Goal: Information Seeking & Learning: Learn about a topic

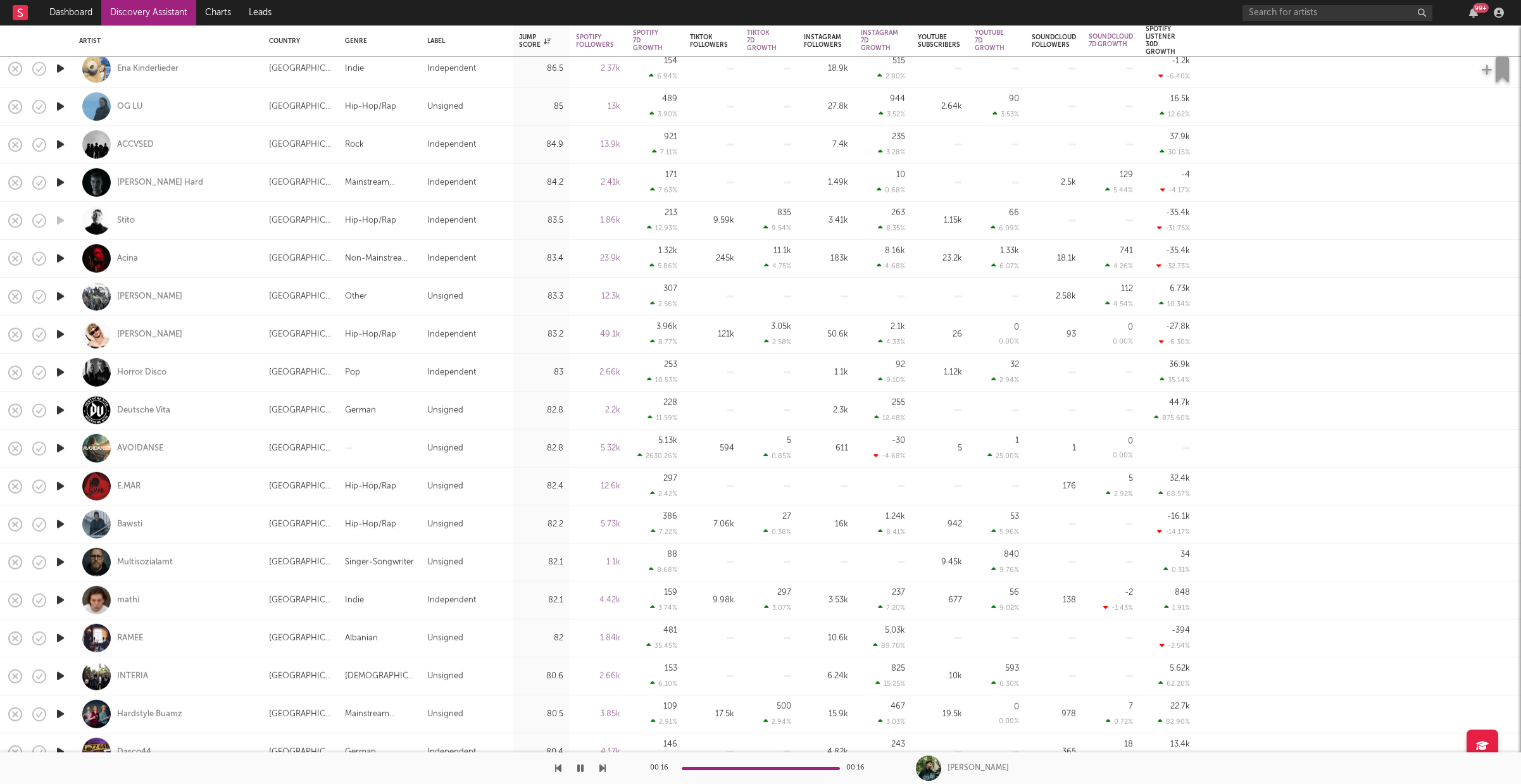
click at [62, 637] on icon "button" at bounding box center [60, 638] width 13 height 16
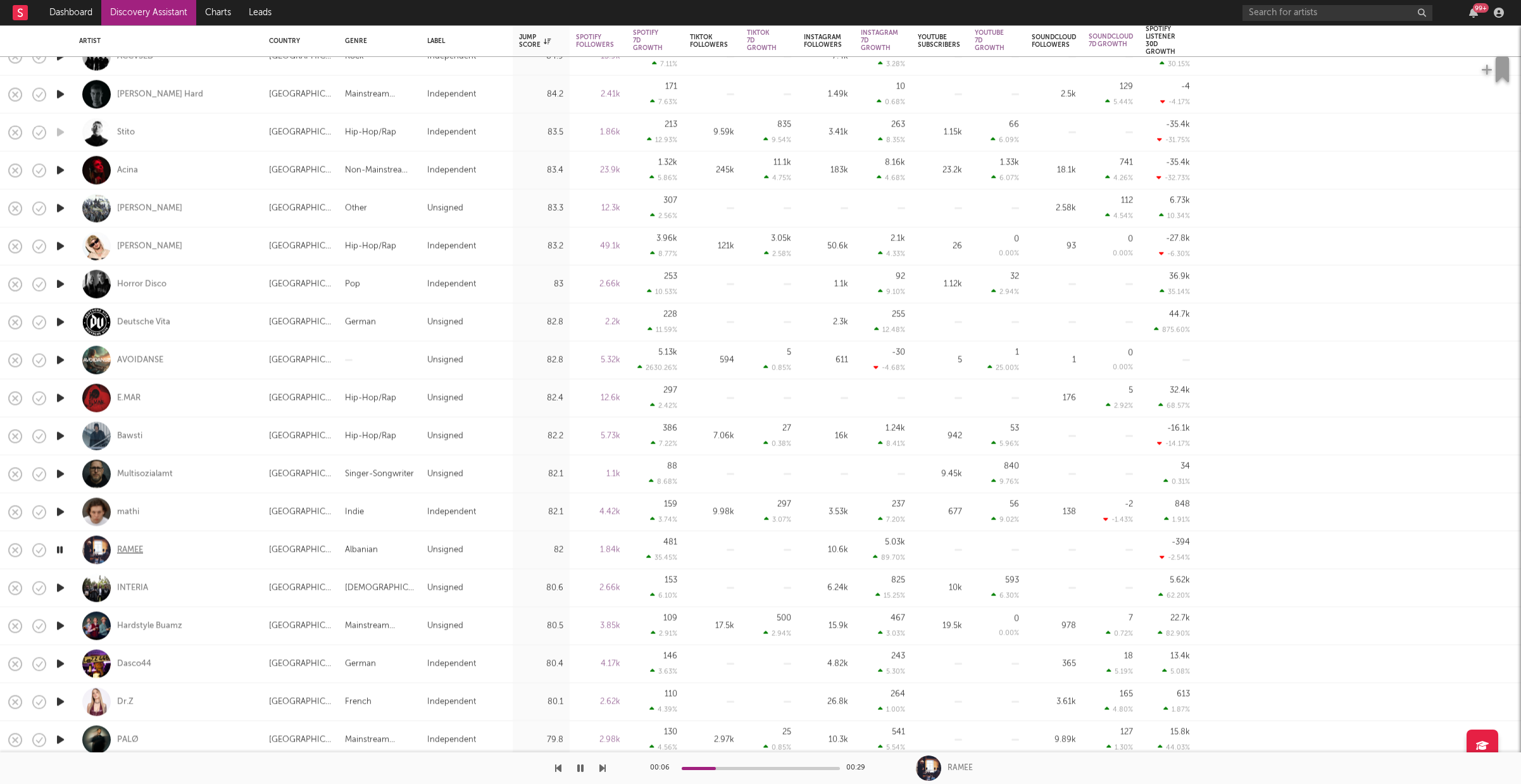
click at [135, 547] on div "RAMEE" at bounding box center [130, 549] width 26 height 11
click at [62, 590] on icon "button" at bounding box center [60, 587] width 13 height 16
click at [58, 628] on icon "button" at bounding box center [60, 626] width 13 height 16
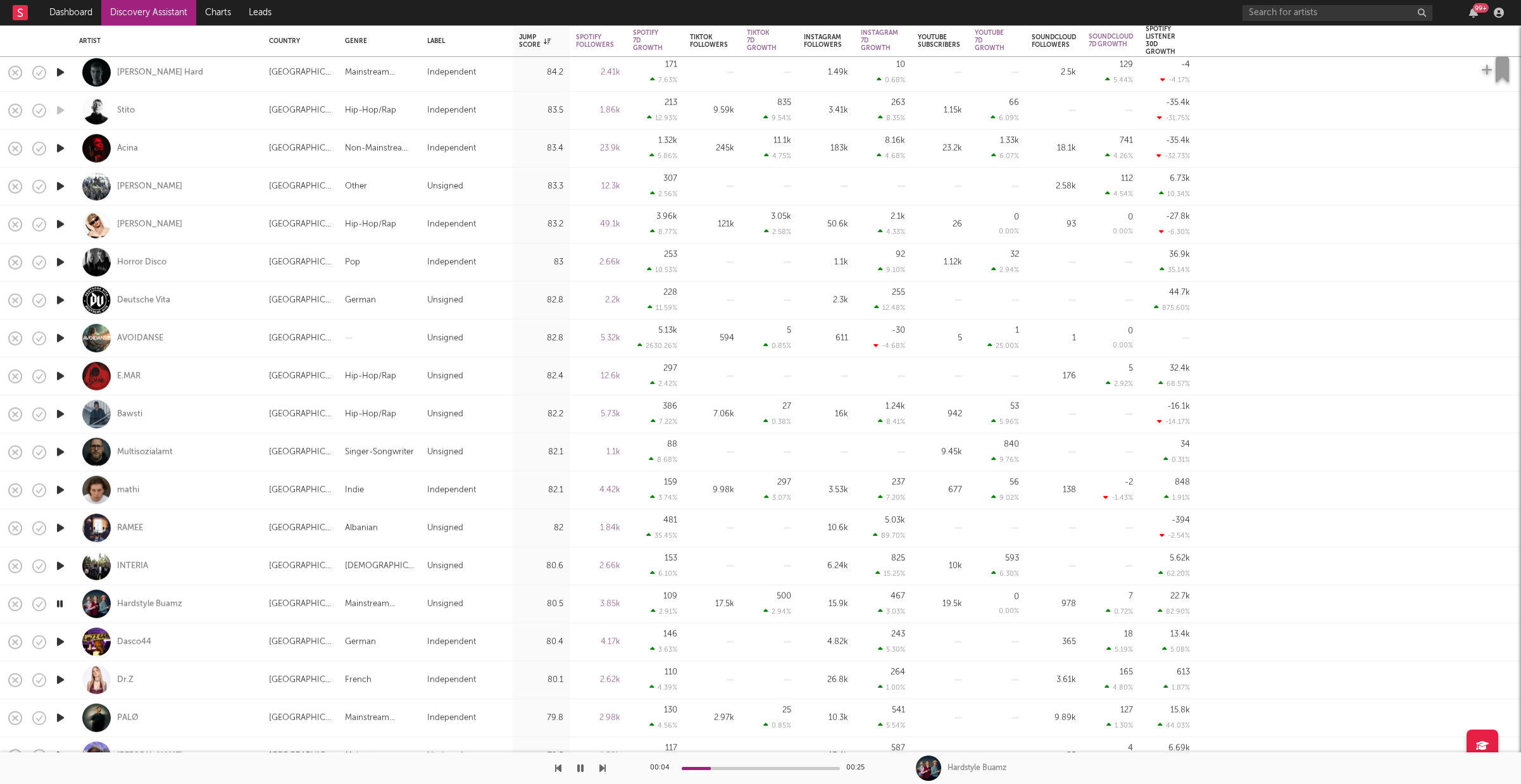
click at [62, 718] on icon "button" at bounding box center [60, 718] width 13 height 16
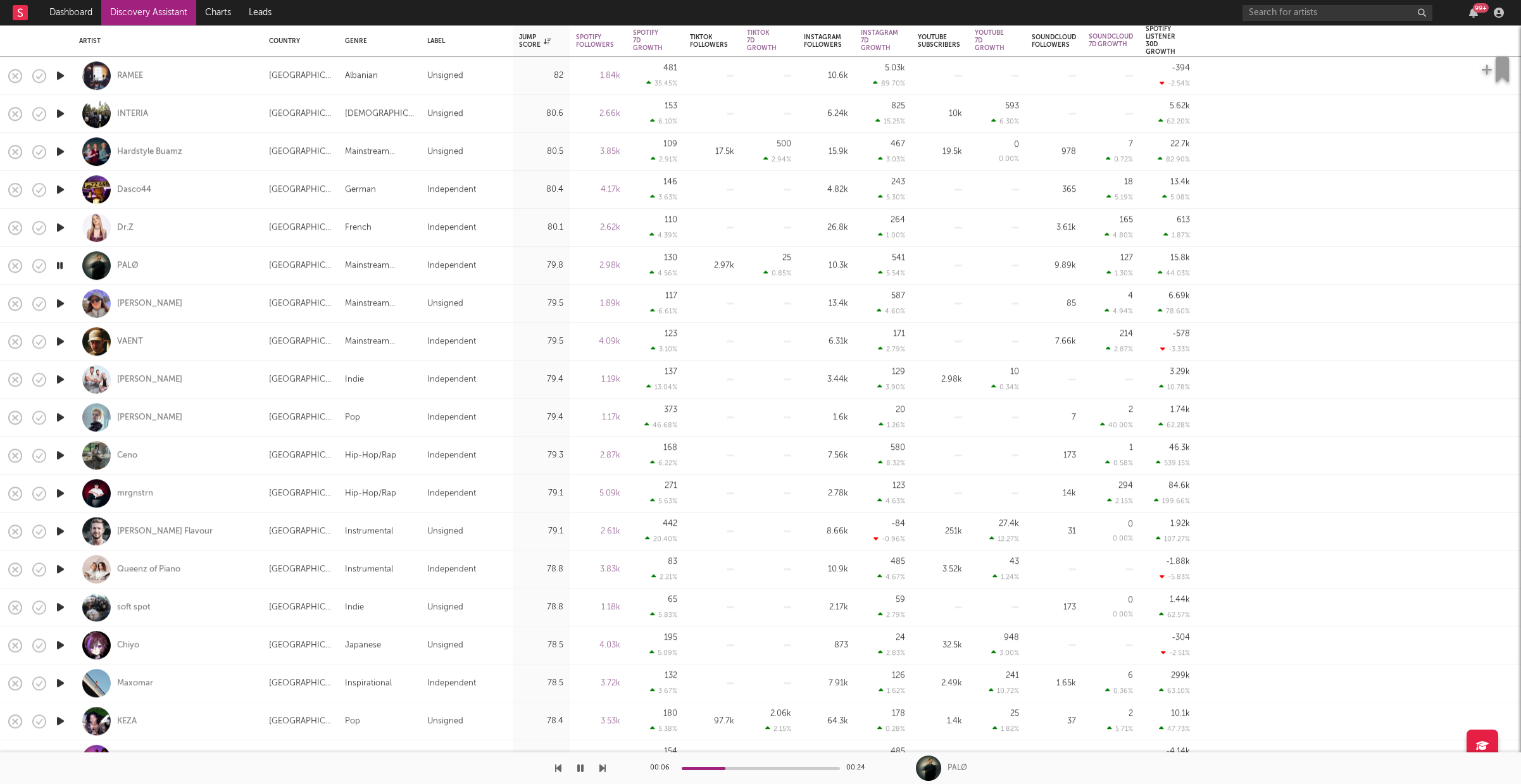
click at [64, 340] on icon "button" at bounding box center [60, 341] width 13 height 16
click at [60, 381] on icon "button" at bounding box center [60, 379] width 13 height 16
click at [58, 416] on icon "button" at bounding box center [60, 418] width 13 height 16
click at [145, 415] on div "David Mudra" at bounding box center [150, 417] width 65 height 11
click at [62, 495] on icon "button" at bounding box center [60, 493] width 13 height 16
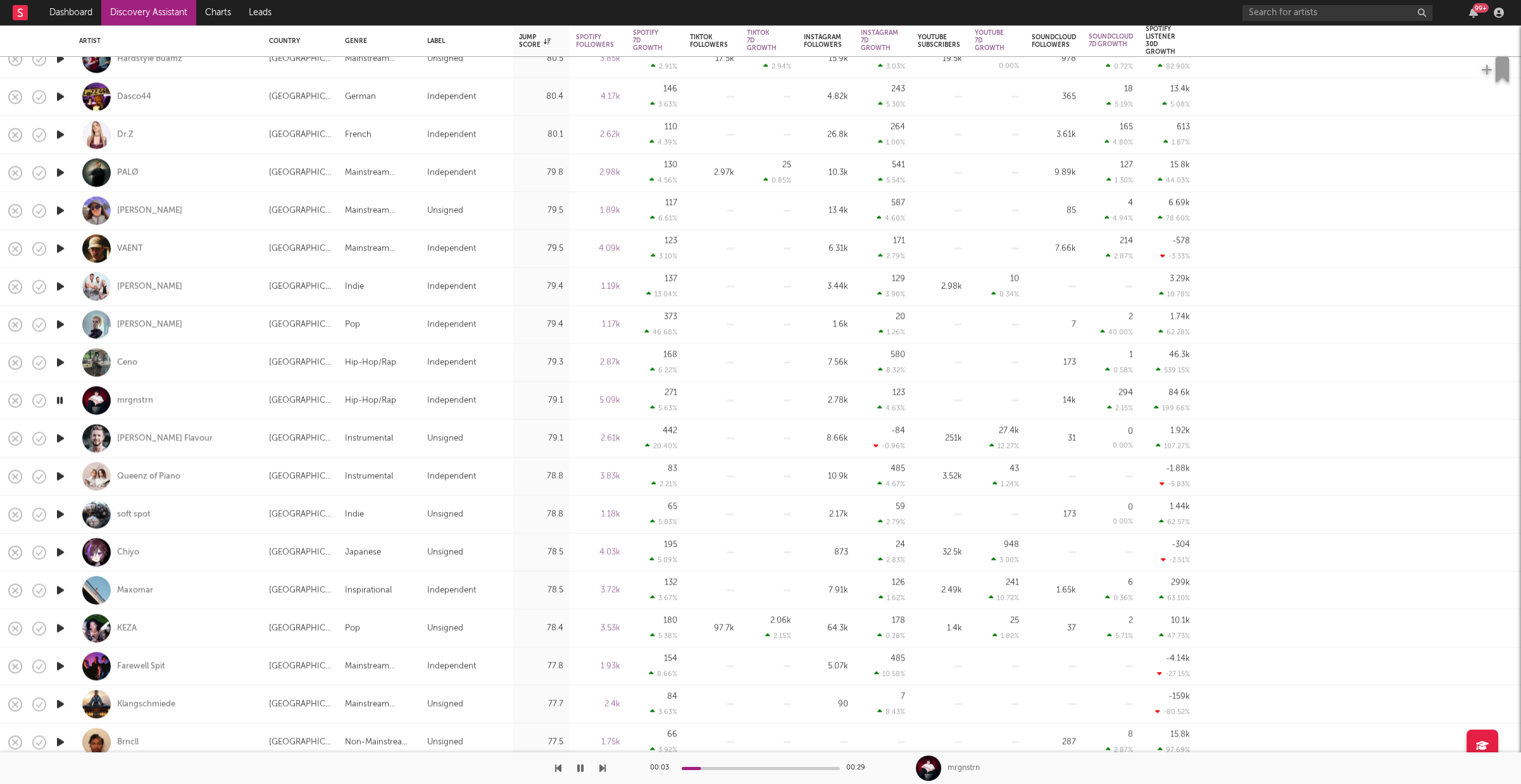
click at [62, 511] on icon "button" at bounding box center [60, 514] width 13 height 16
click at [58, 590] on icon "button" at bounding box center [60, 590] width 13 height 16
click at [63, 626] on icon "button" at bounding box center [60, 628] width 13 height 16
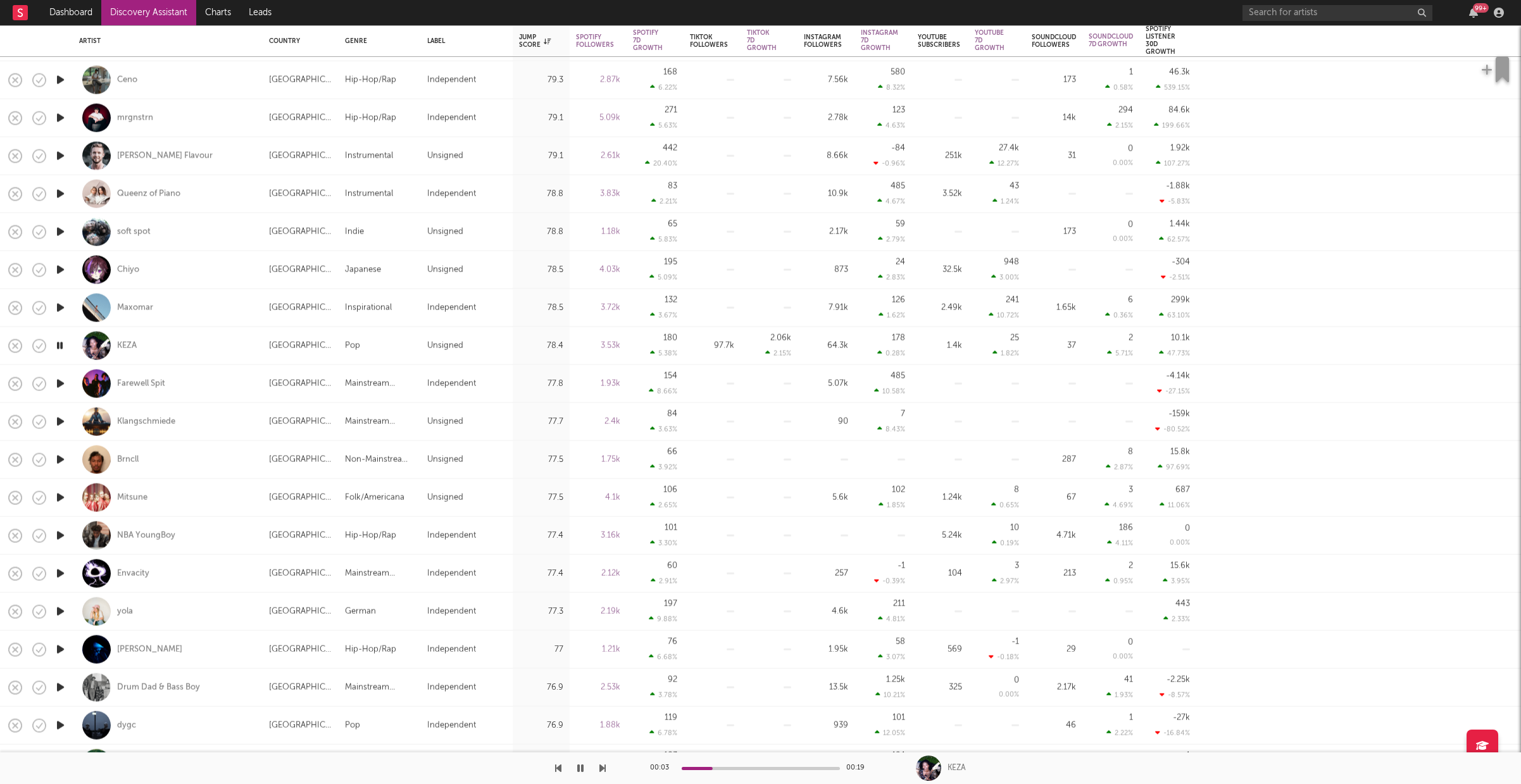
click at [58, 421] on icon "button" at bounding box center [60, 421] width 13 height 16
click at [56, 460] on icon "button" at bounding box center [60, 460] width 13 height 16
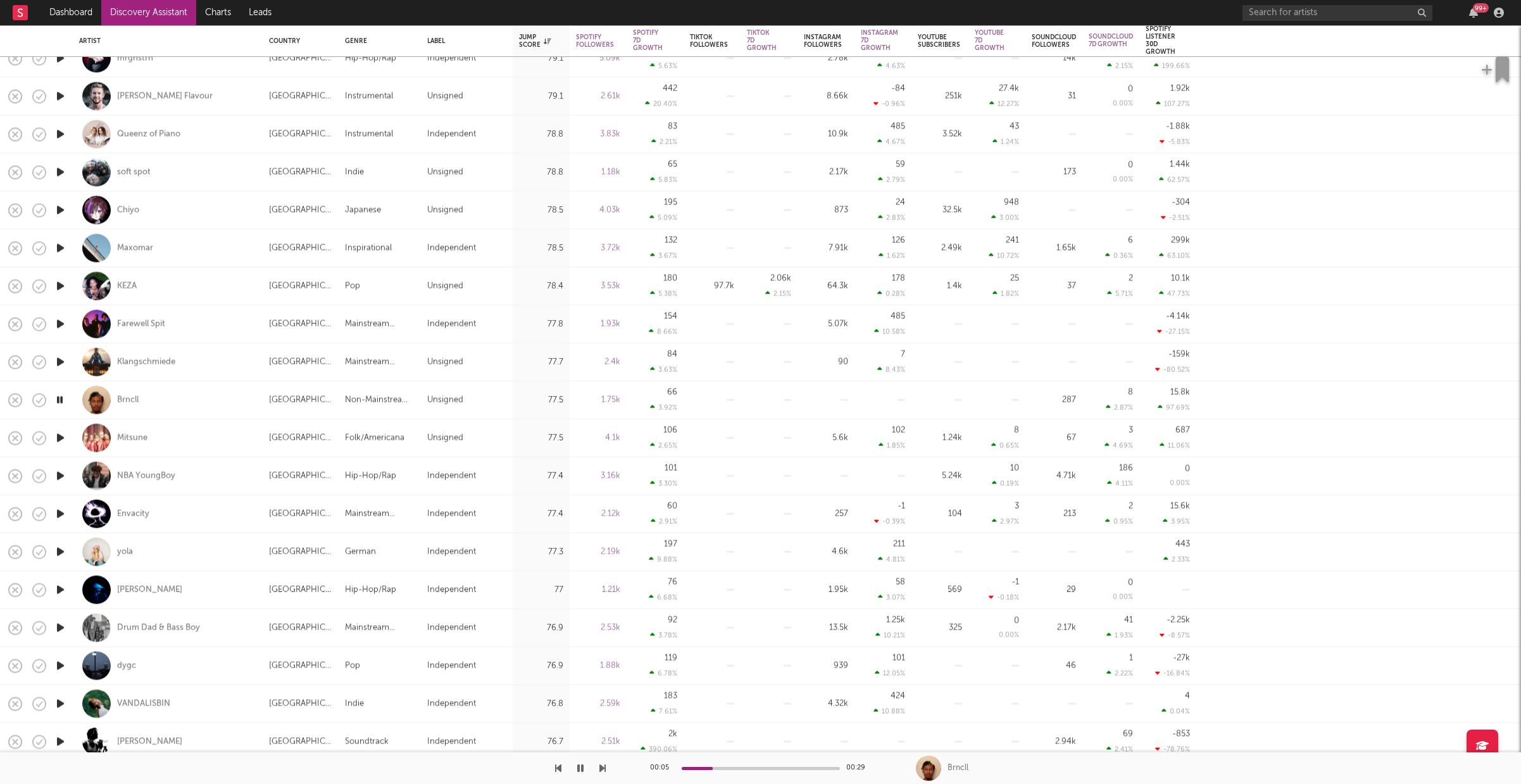
click at [60, 586] on icon "button" at bounding box center [60, 589] width 13 height 16
click at [64, 665] on icon "button" at bounding box center [60, 665] width 13 height 16
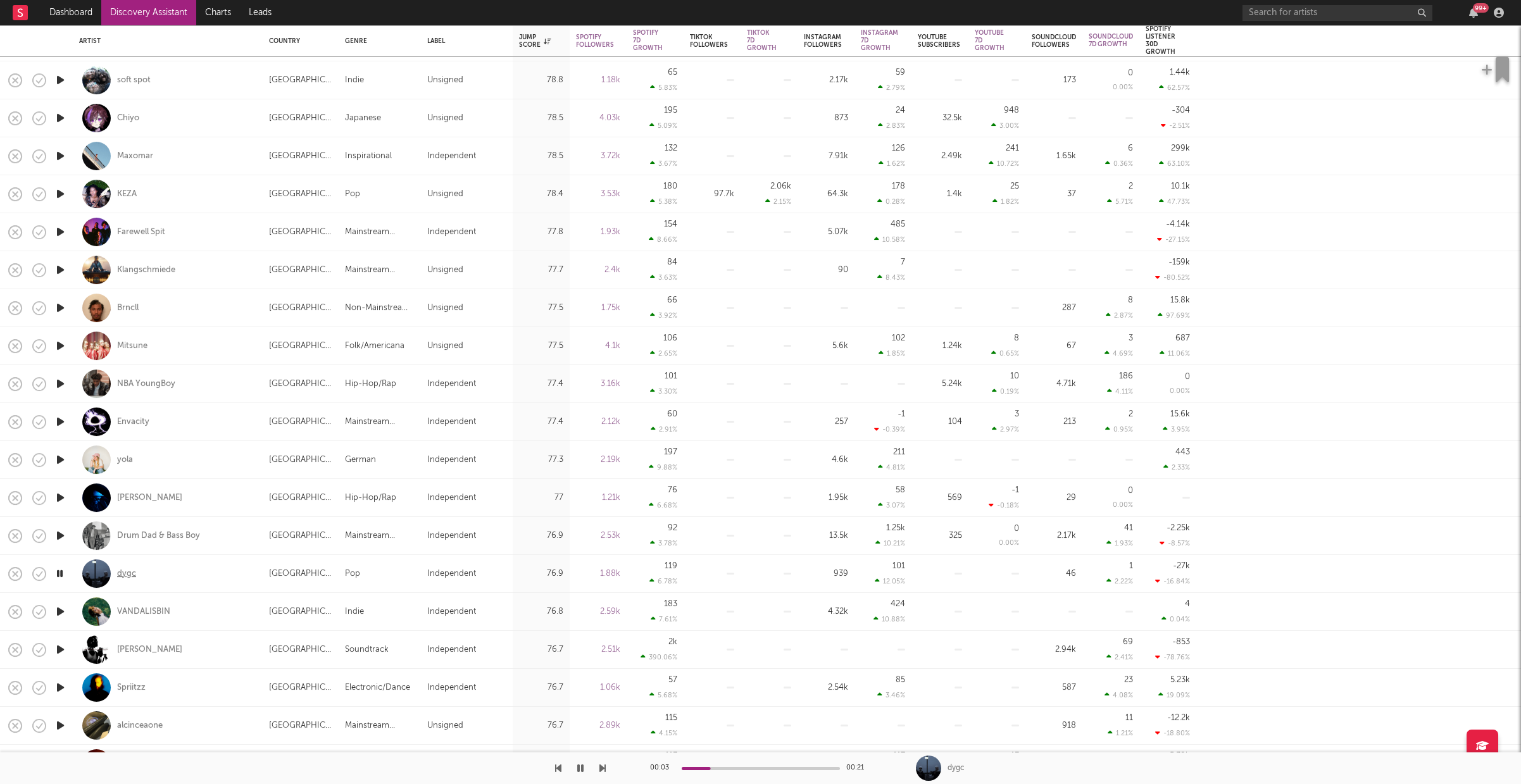
click at [121, 573] on div "dygc" at bounding box center [127, 573] width 19 height 11
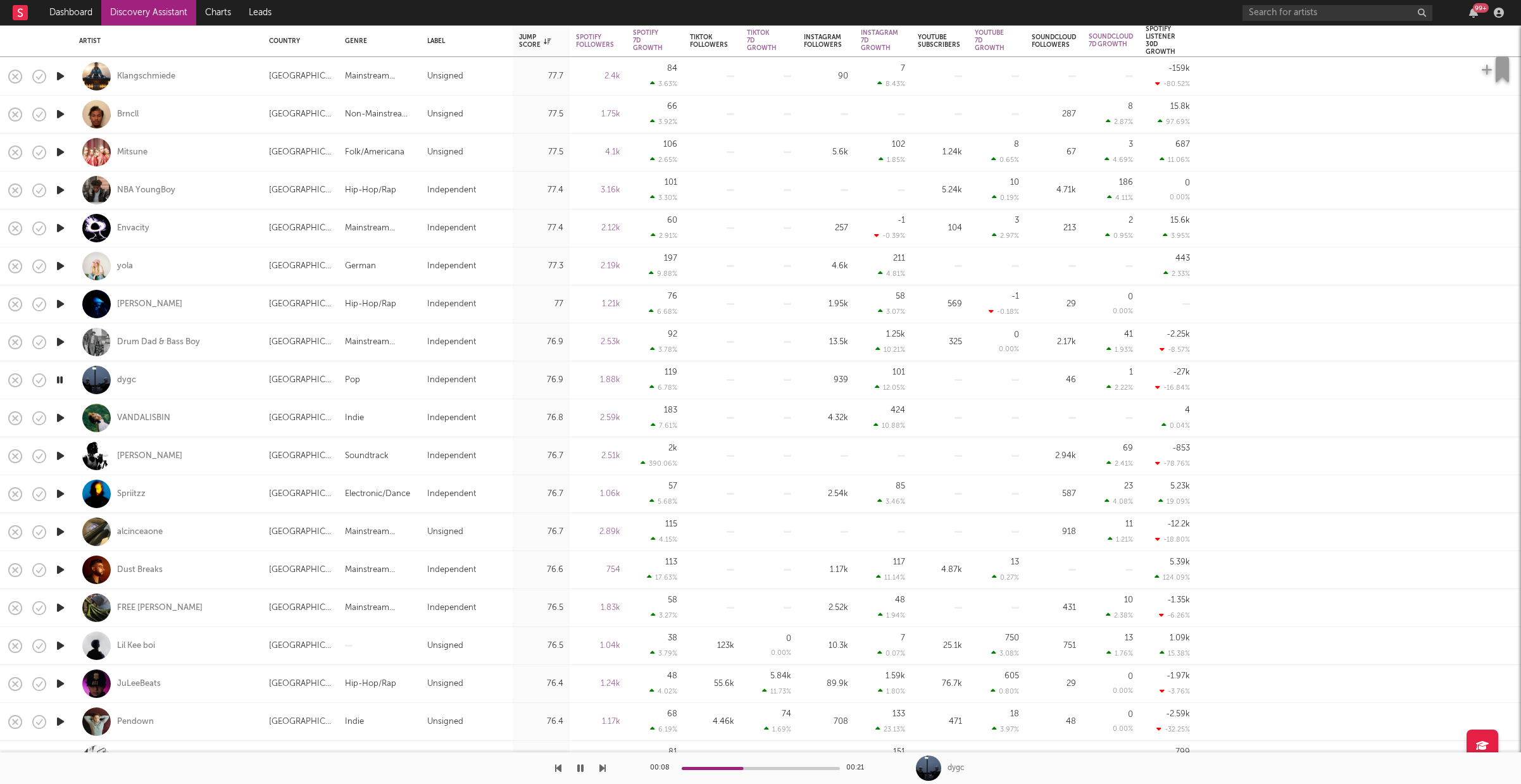
click at [57, 491] on icon "button" at bounding box center [60, 494] width 13 height 16
click at [60, 454] on icon "button" at bounding box center [60, 456] width 13 height 16
click at [62, 608] on icon "button" at bounding box center [60, 608] width 13 height 16
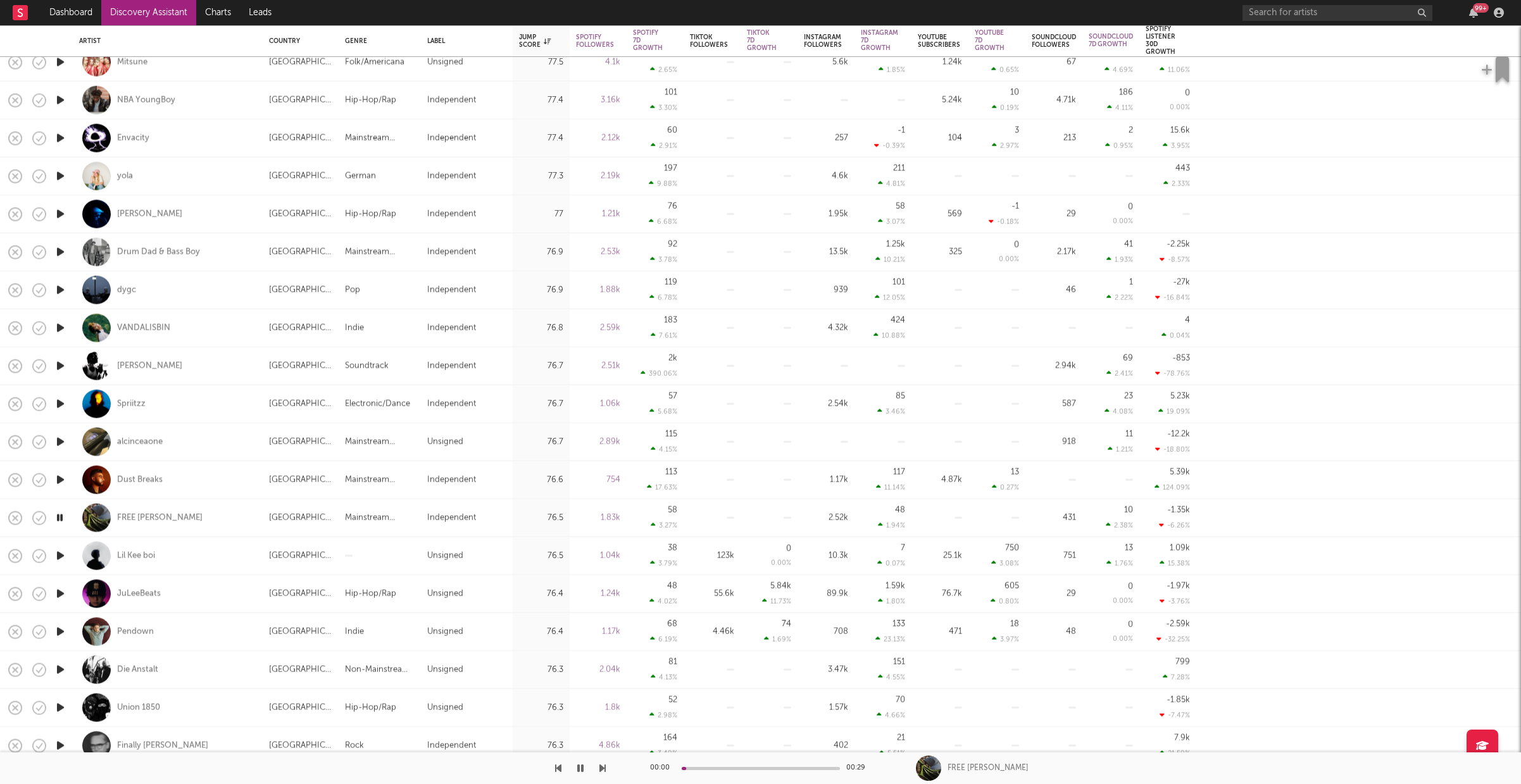
click at [60, 552] on icon "button" at bounding box center [60, 556] width 13 height 16
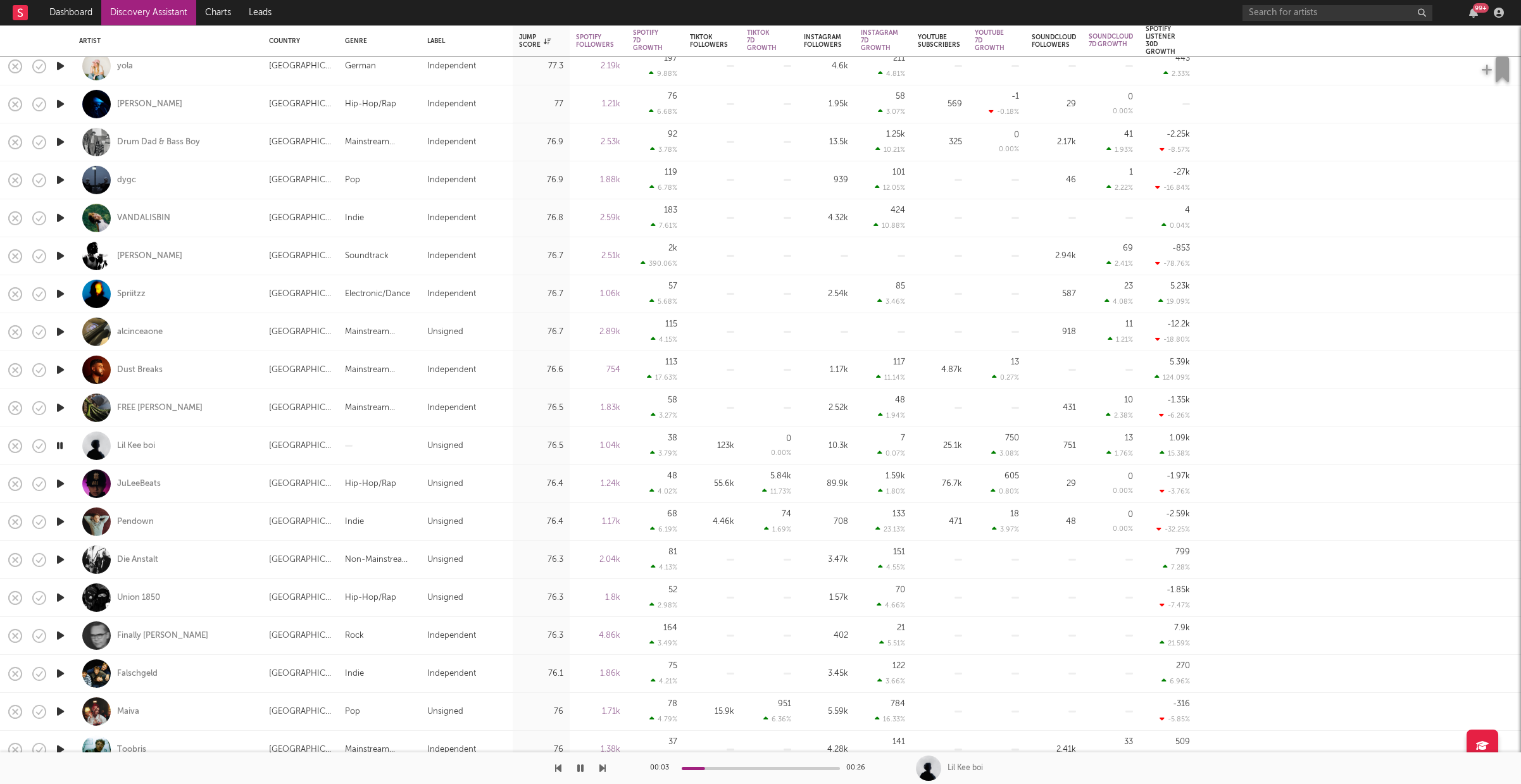
click at [61, 596] on icon "button" at bounding box center [60, 598] width 13 height 16
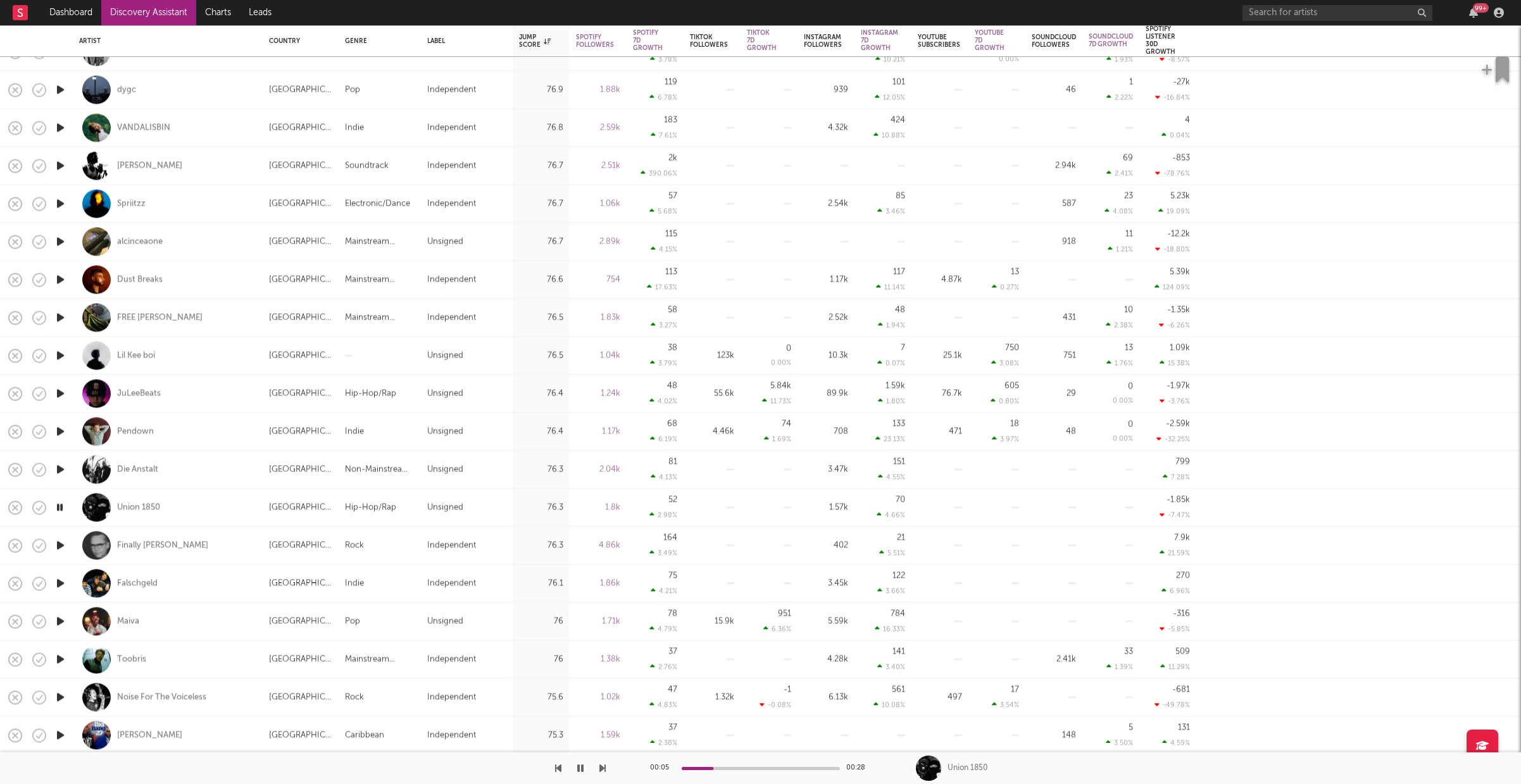
click at [54, 546] on icon "button" at bounding box center [60, 545] width 13 height 16
click at [61, 585] on icon "button" at bounding box center [60, 583] width 13 height 16
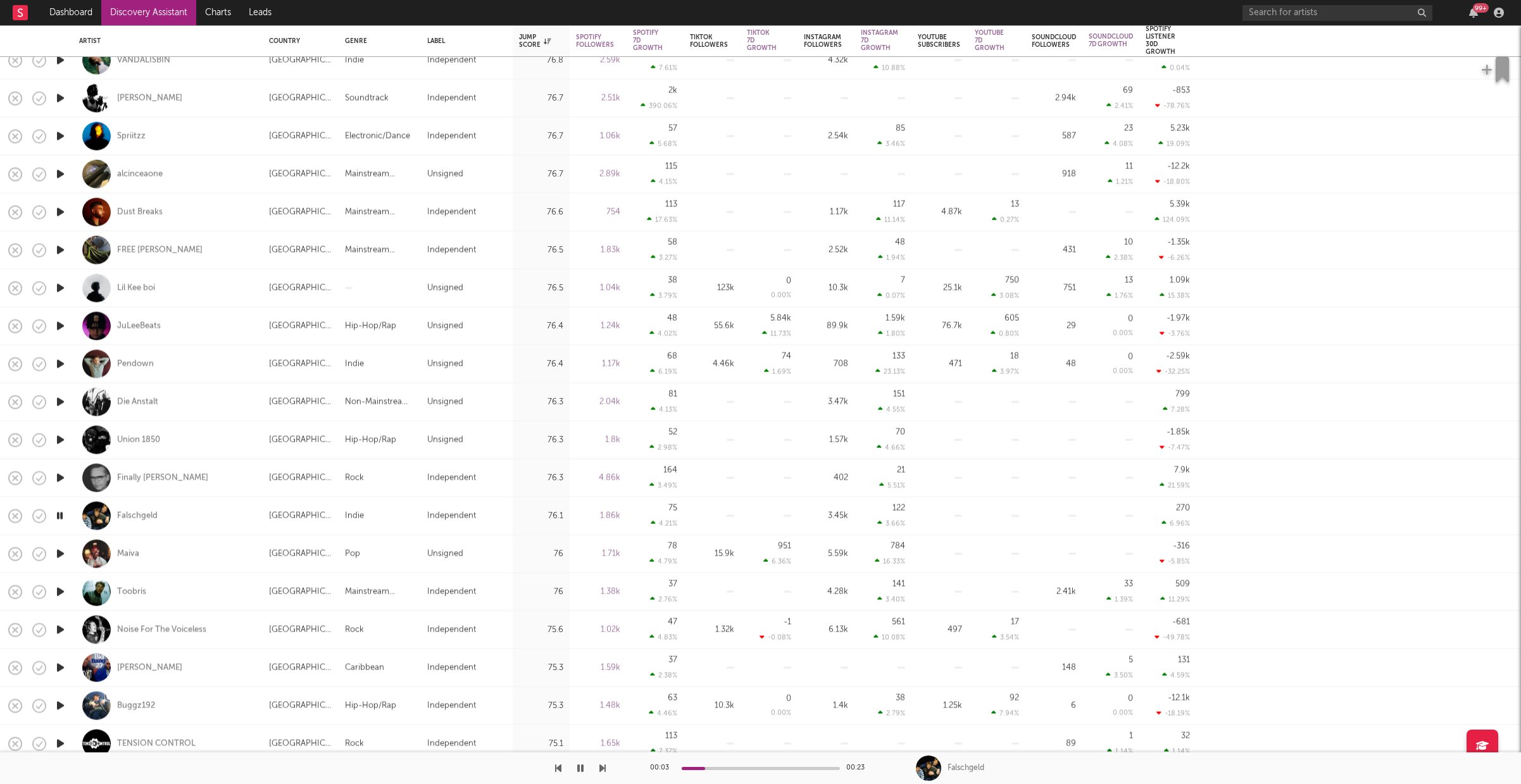
click at [64, 591] on icon "button" at bounding box center [60, 592] width 13 height 16
click at [135, 589] on div "Toobris" at bounding box center [132, 591] width 29 height 11
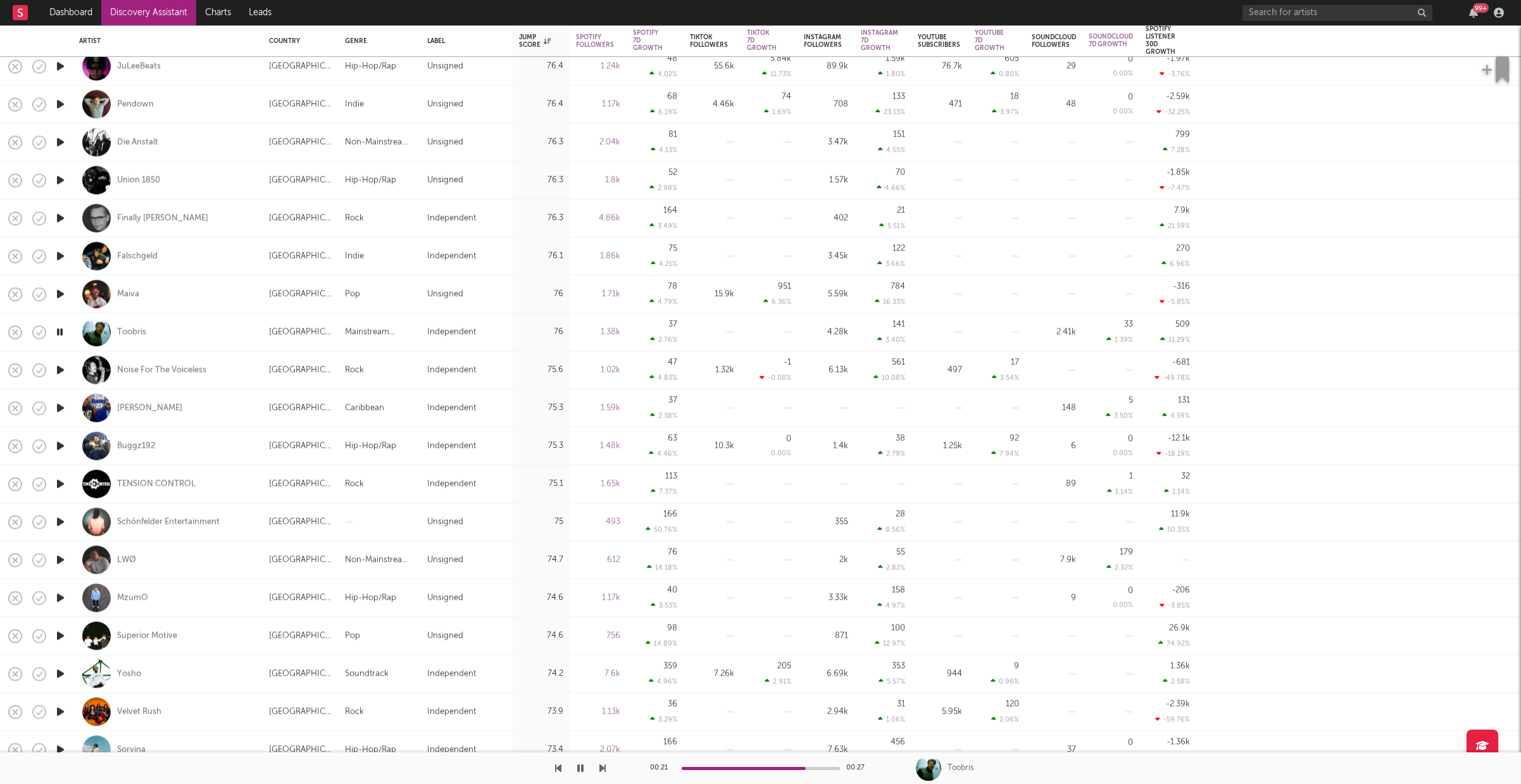
click at [63, 672] on icon "button" at bounding box center [60, 673] width 13 height 16
click at [62, 634] on icon "button" at bounding box center [60, 636] width 13 height 16
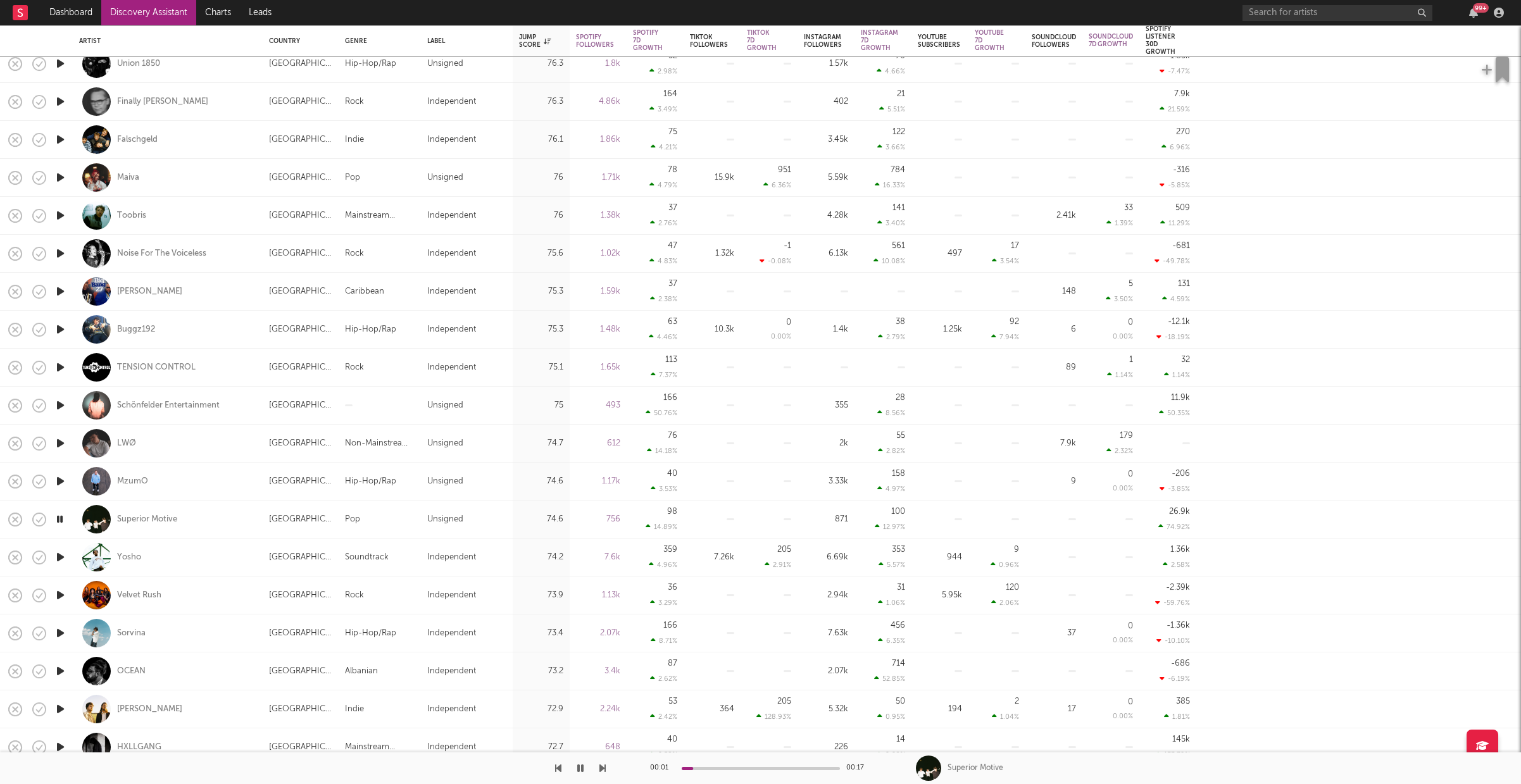
click at [63, 634] on icon "button" at bounding box center [60, 633] width 13 height 16
click at [729, 768] on div at bounding box center [761, 768] width 158 height 3
click at [57, 671] on icon "button" at bounding box center [60, 671] width 13 height 16
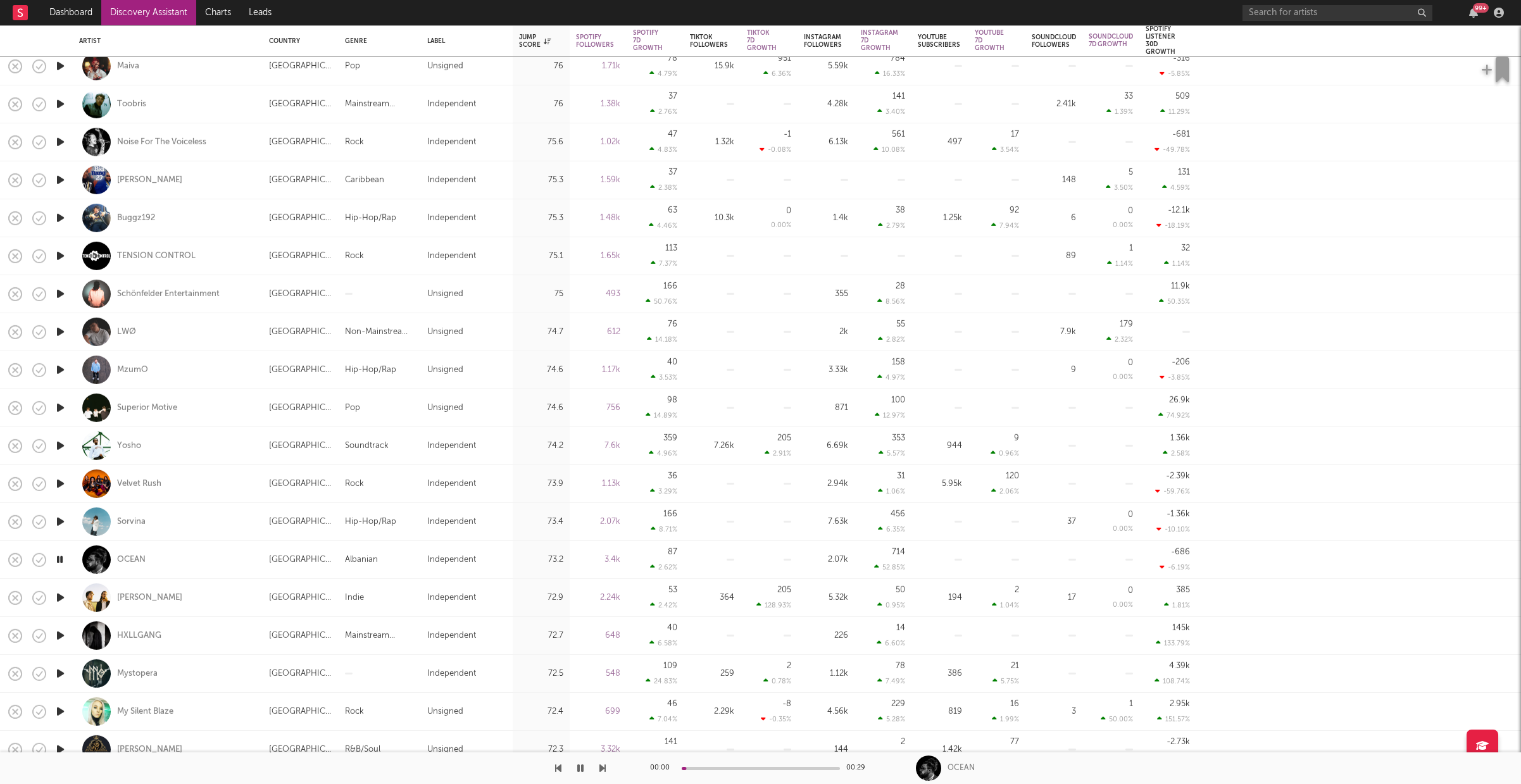
click at [62, 596] on icon "button" at bounding box center [60, 598] width 13 height 16
click at [710, 769] on div at bounding box center [761, 768] width 158 height 3
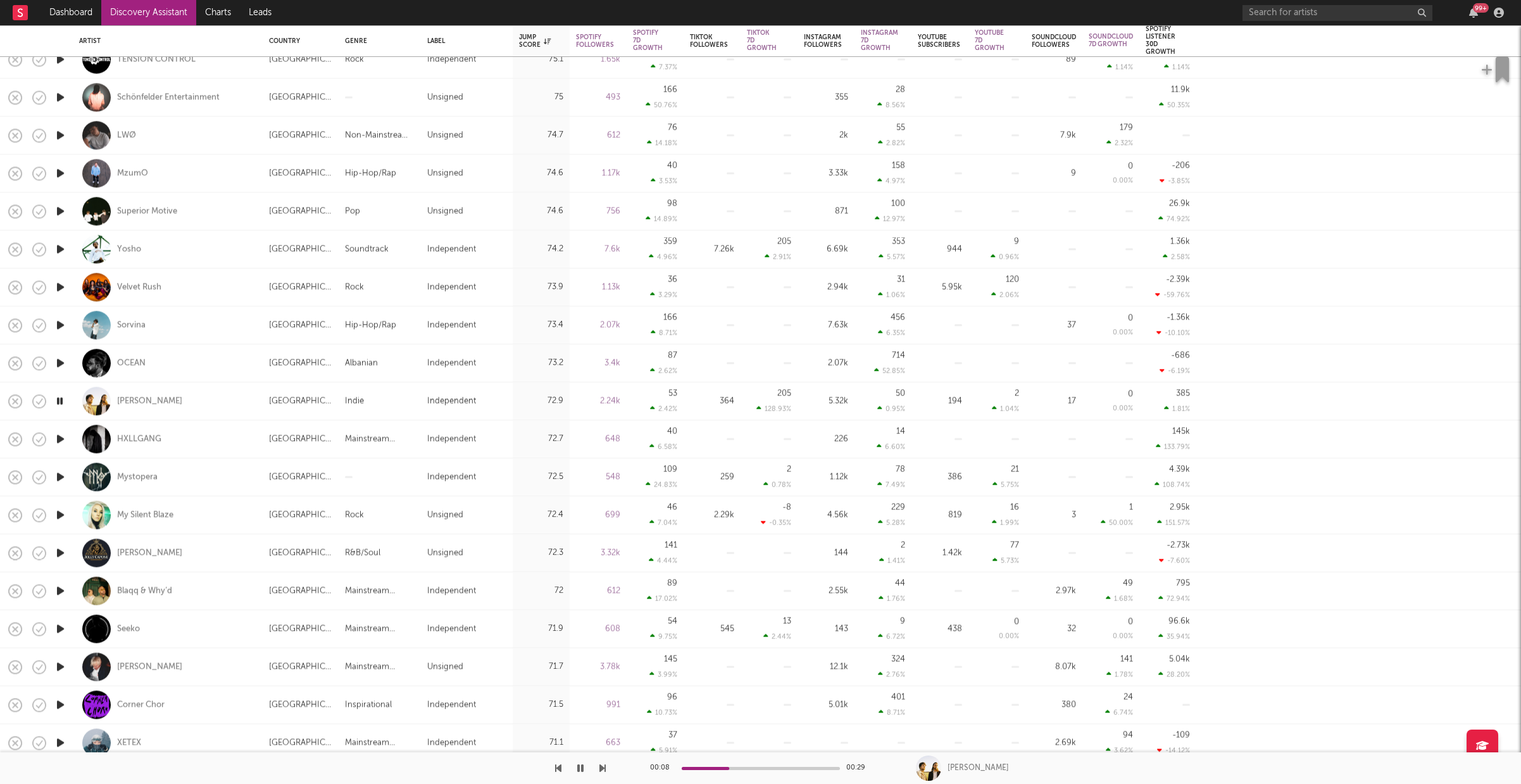
click at [56, 588] on icon "button" at bounding box center [60, 590] width 13 height 16
click at [58, 626] on icon "button" at bounding box center [60, 628] width 13 height 16
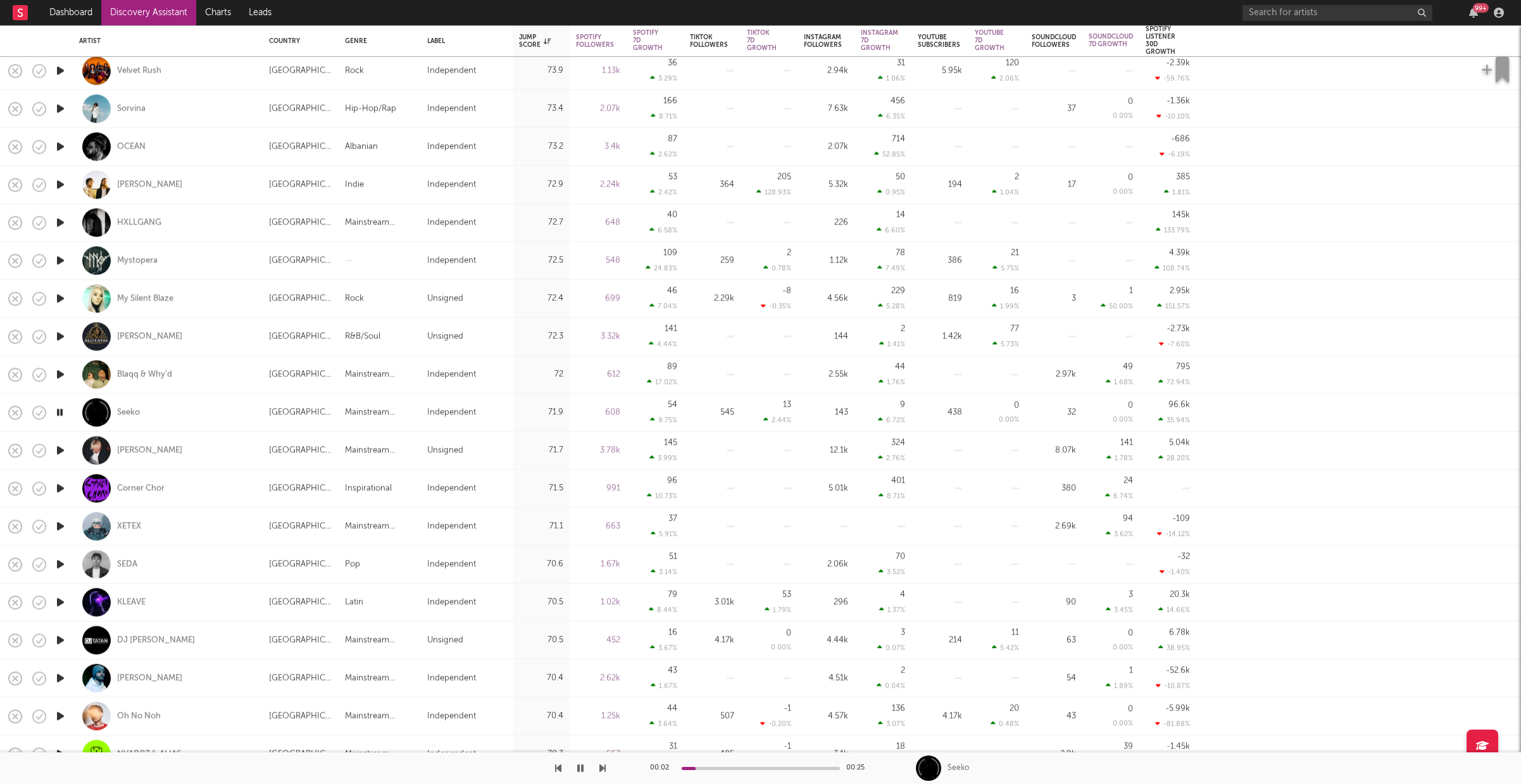
click at [59, 679] on icon "button" at bounding box center [60, 678] width 13 height 16
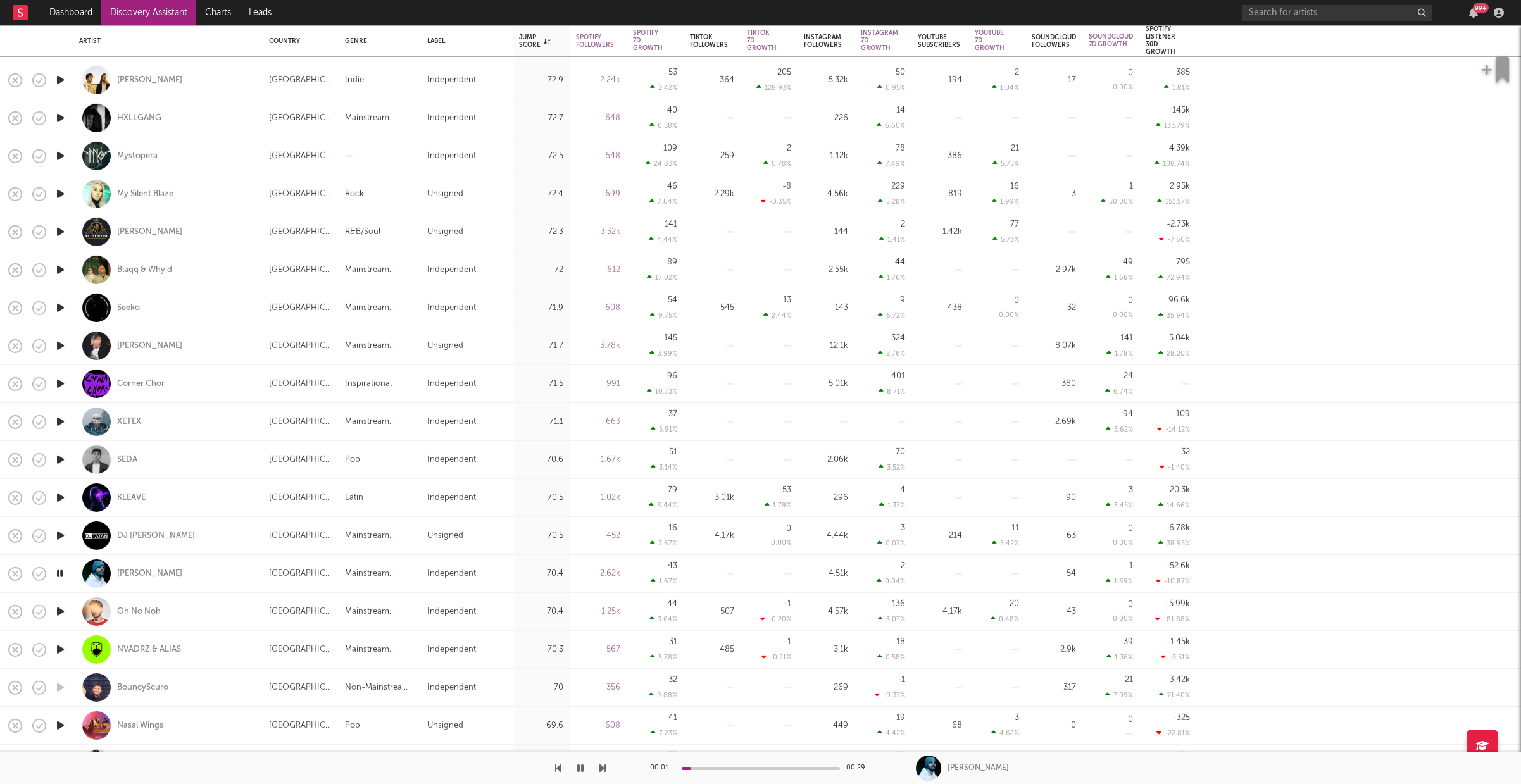
click at [63, 612] on icon "button" at bounding box center [60, 612] width 13 height 16
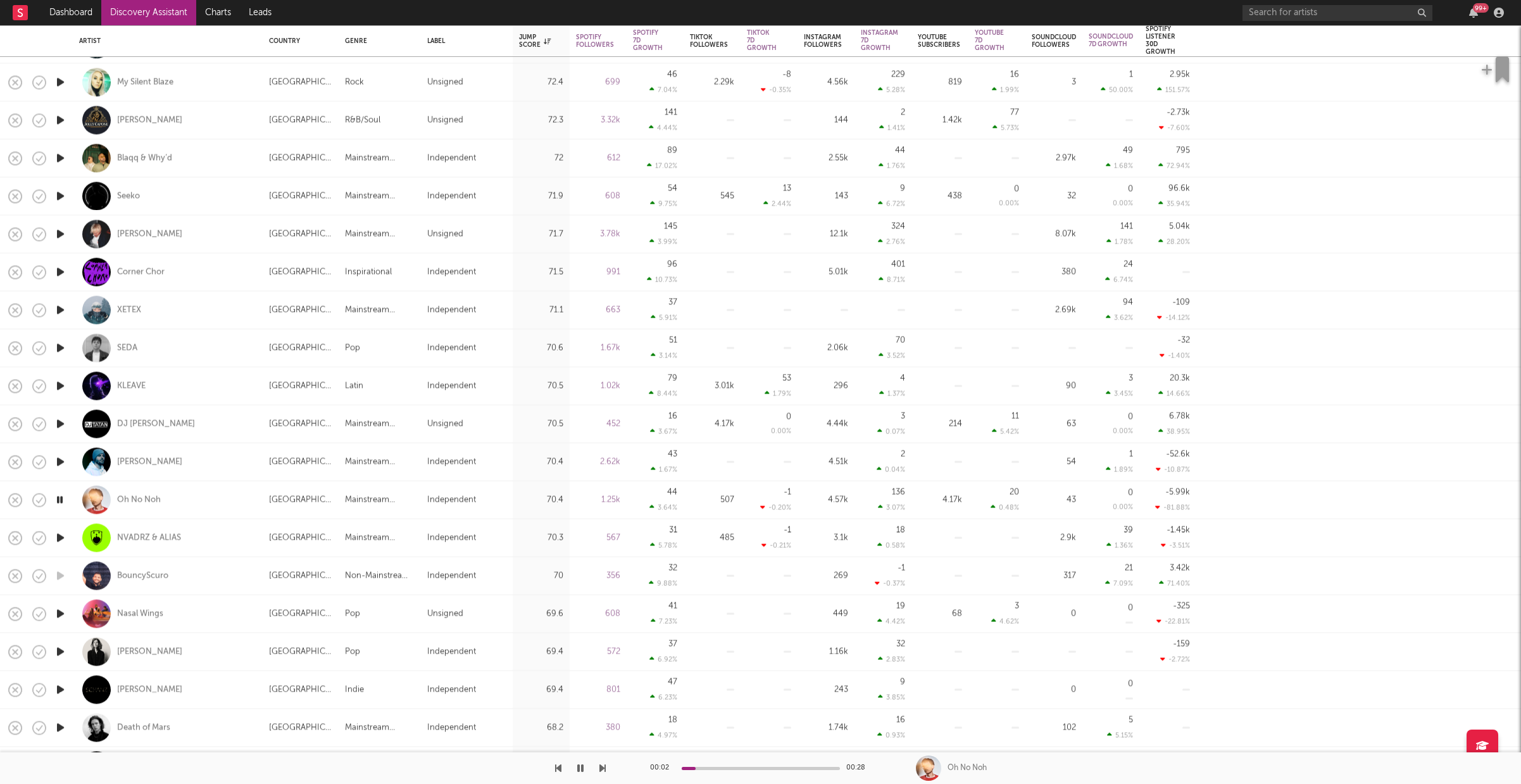
click at [60, 652] on icon "button" at bounding box center [60, 651] width 13 height 16
click at [154, 647] on div "[PERSON_NAME]" at bounding box center [150, 651] width 65 height 11
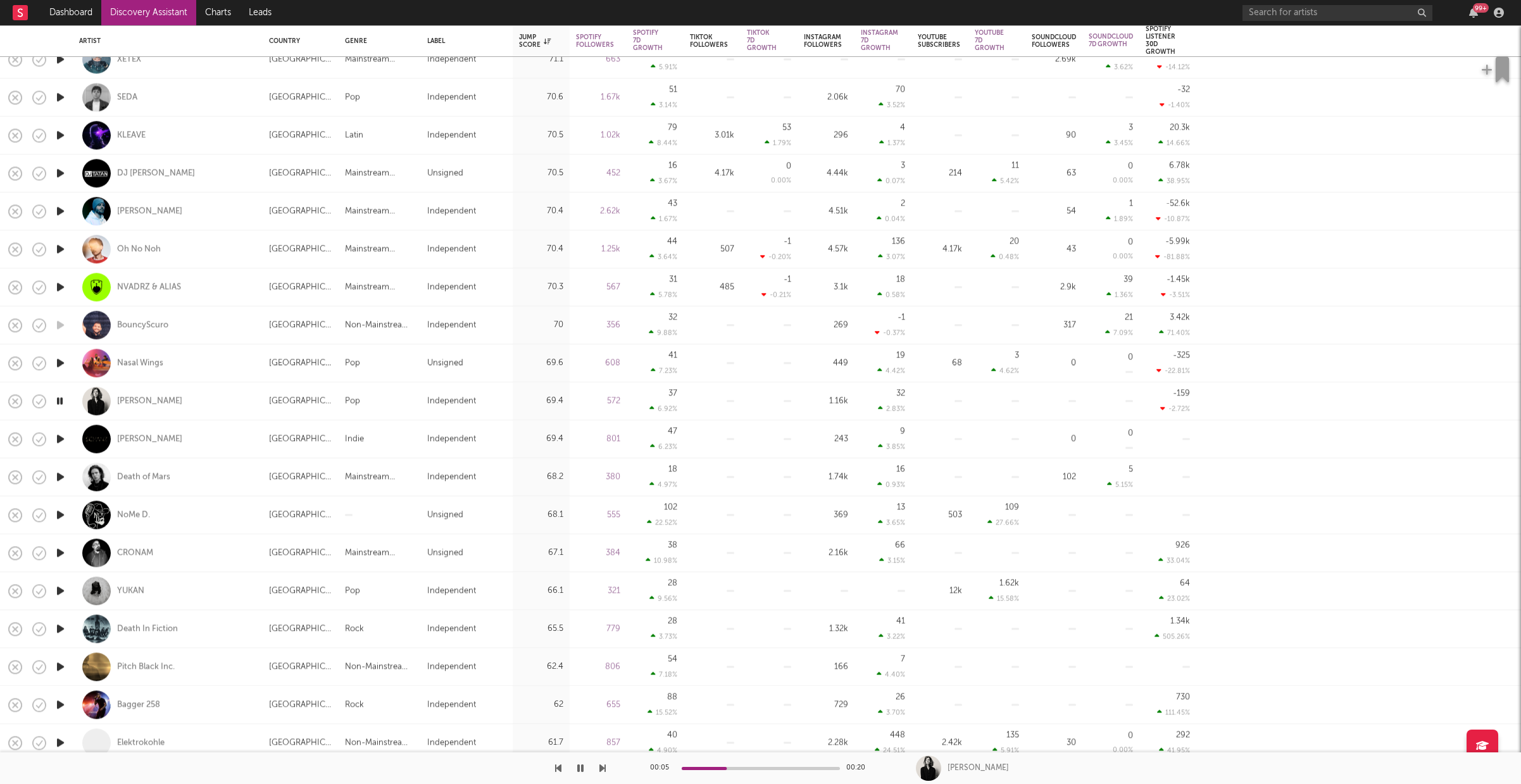
click at [59, 476] on icon "button" at bounding box center [60, 476] width 13 height 16
click at [64, 588] on icon "button" at bounding box center [60, 590] width 13 height 16
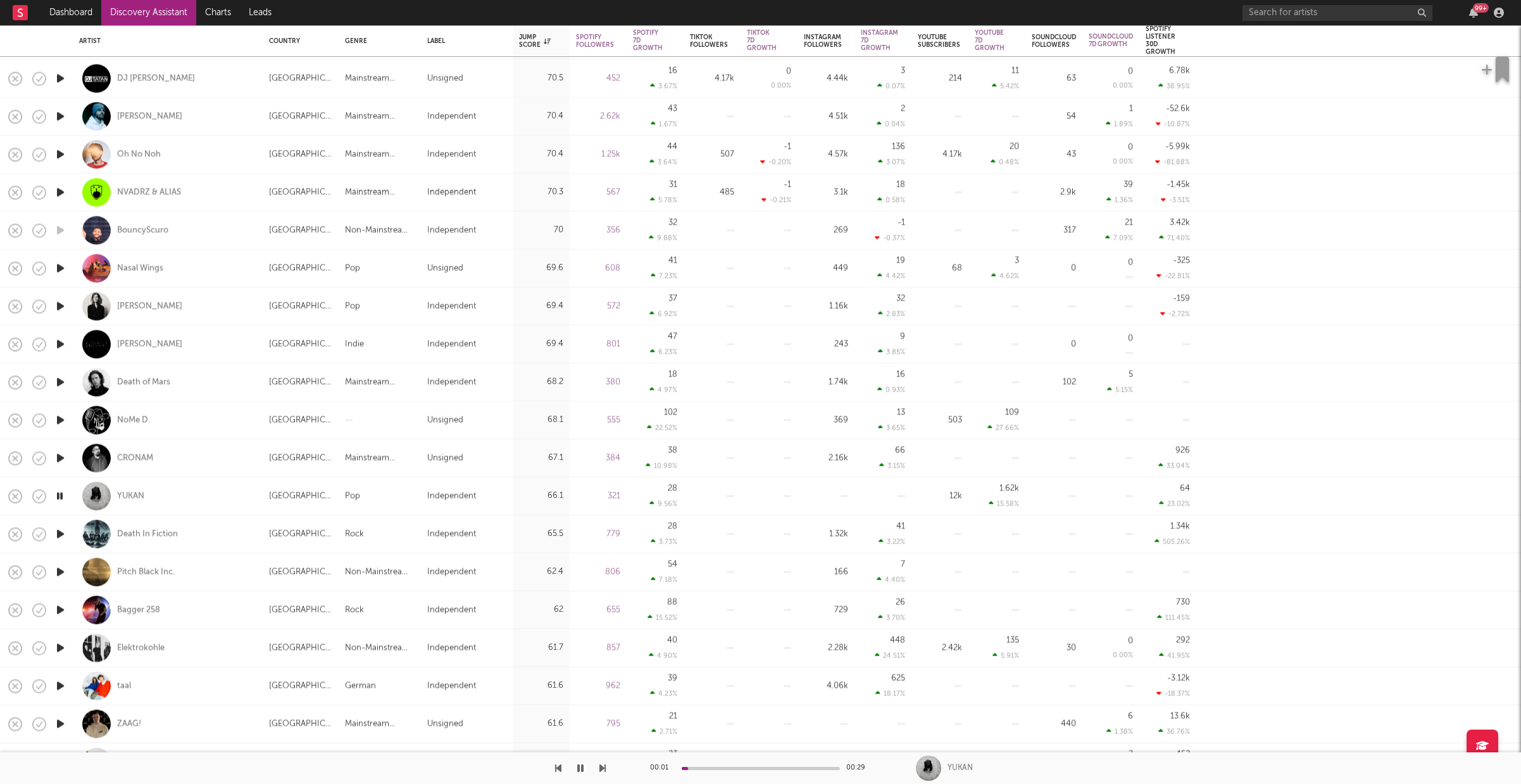
click at [60, 646] on icon "button" at bounding box center [60, 647] width 13 height 16
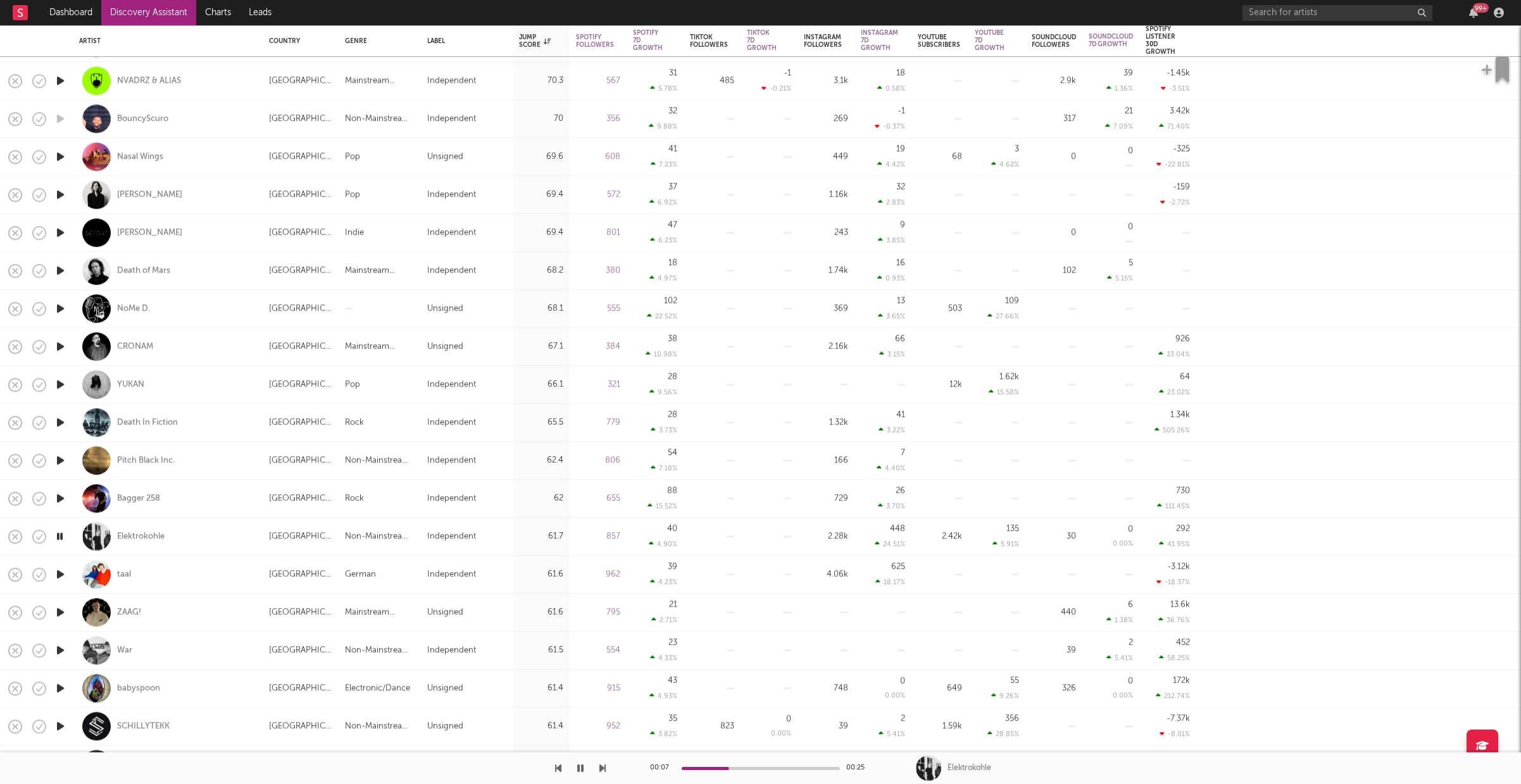
click at [64, 649] on icon "button" at bounding box center [60, 650] width 13 height 16
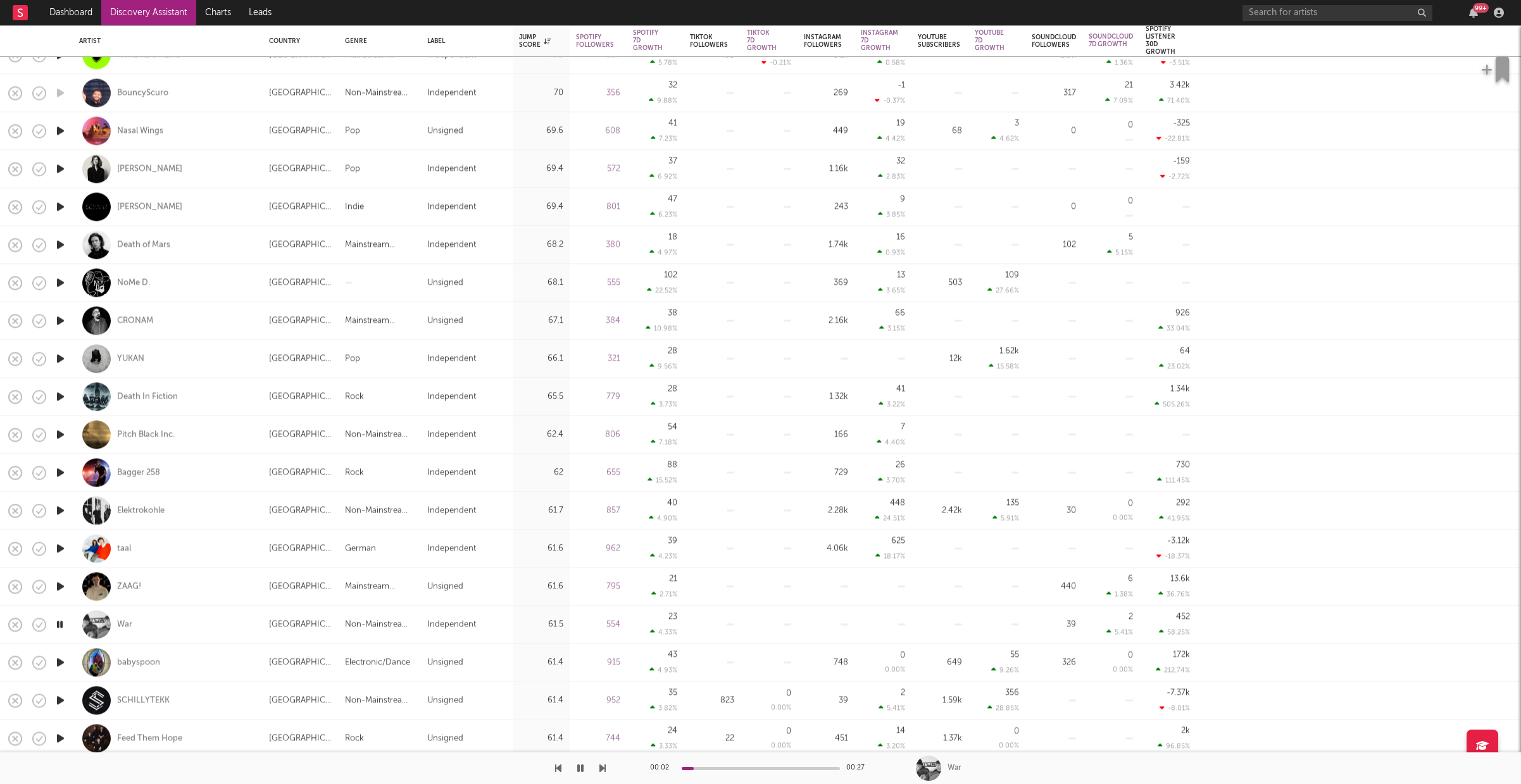
click at [66, 658] on icon "button" at bounding box center [60, 662] width 13 height 16
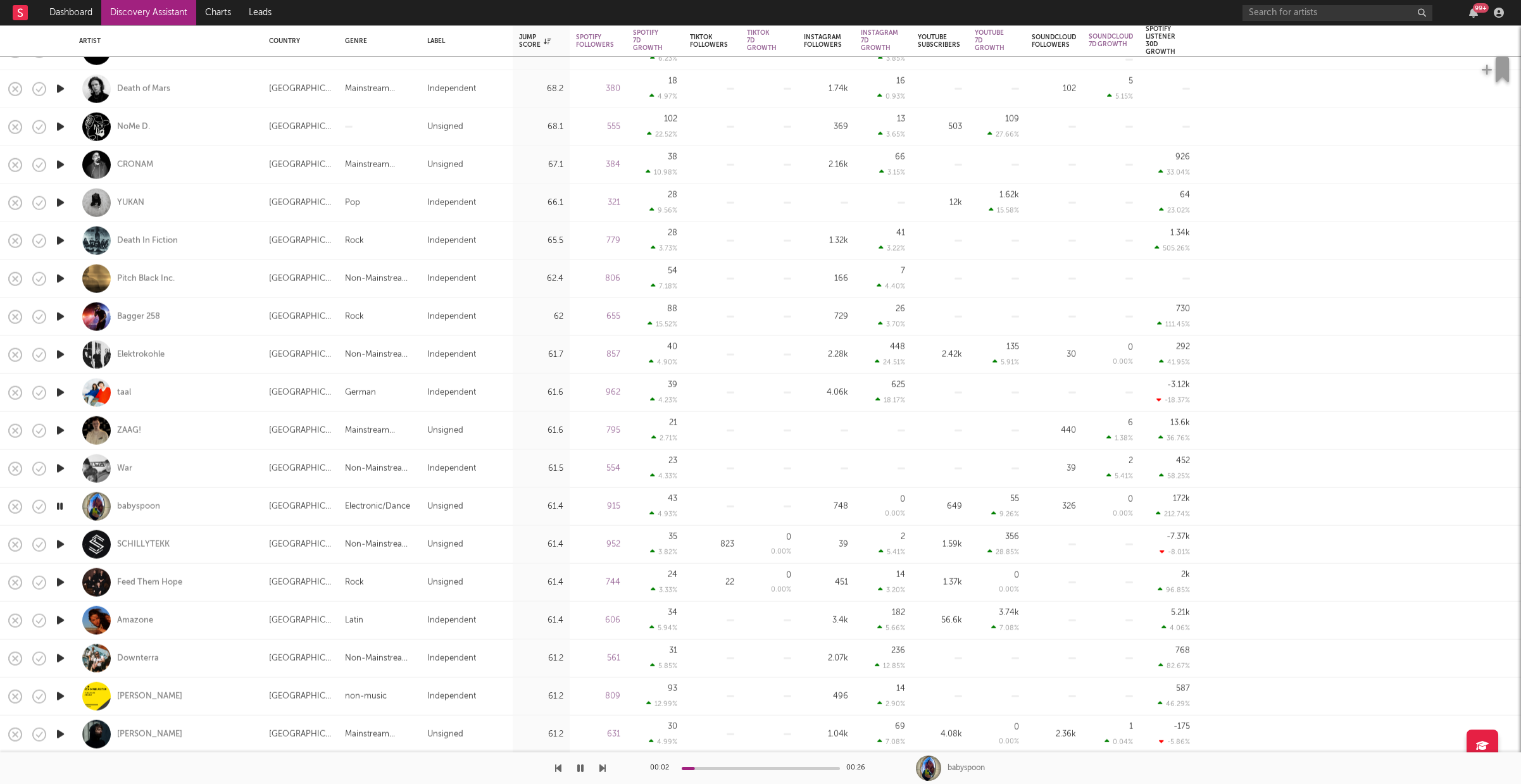
click at [64, 621] on icon "button" at bounding box center [60, 620] width 13 height 16
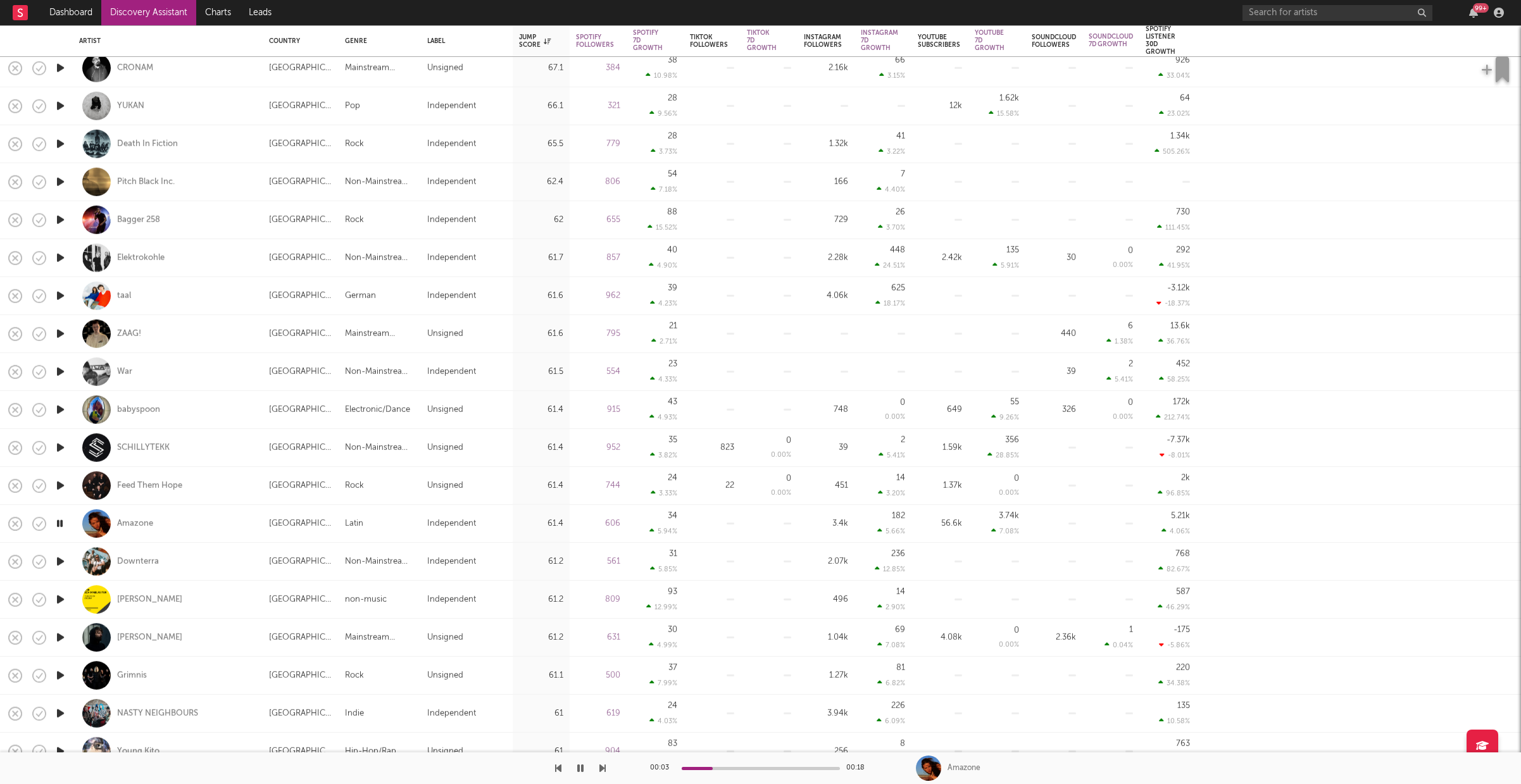
click at [58, 561] on icon "button" at bounding box center [60, 561] width 13 height 16
click at [56, 675] on icon "button" at bounding box center [60, 675] width 13 height 16
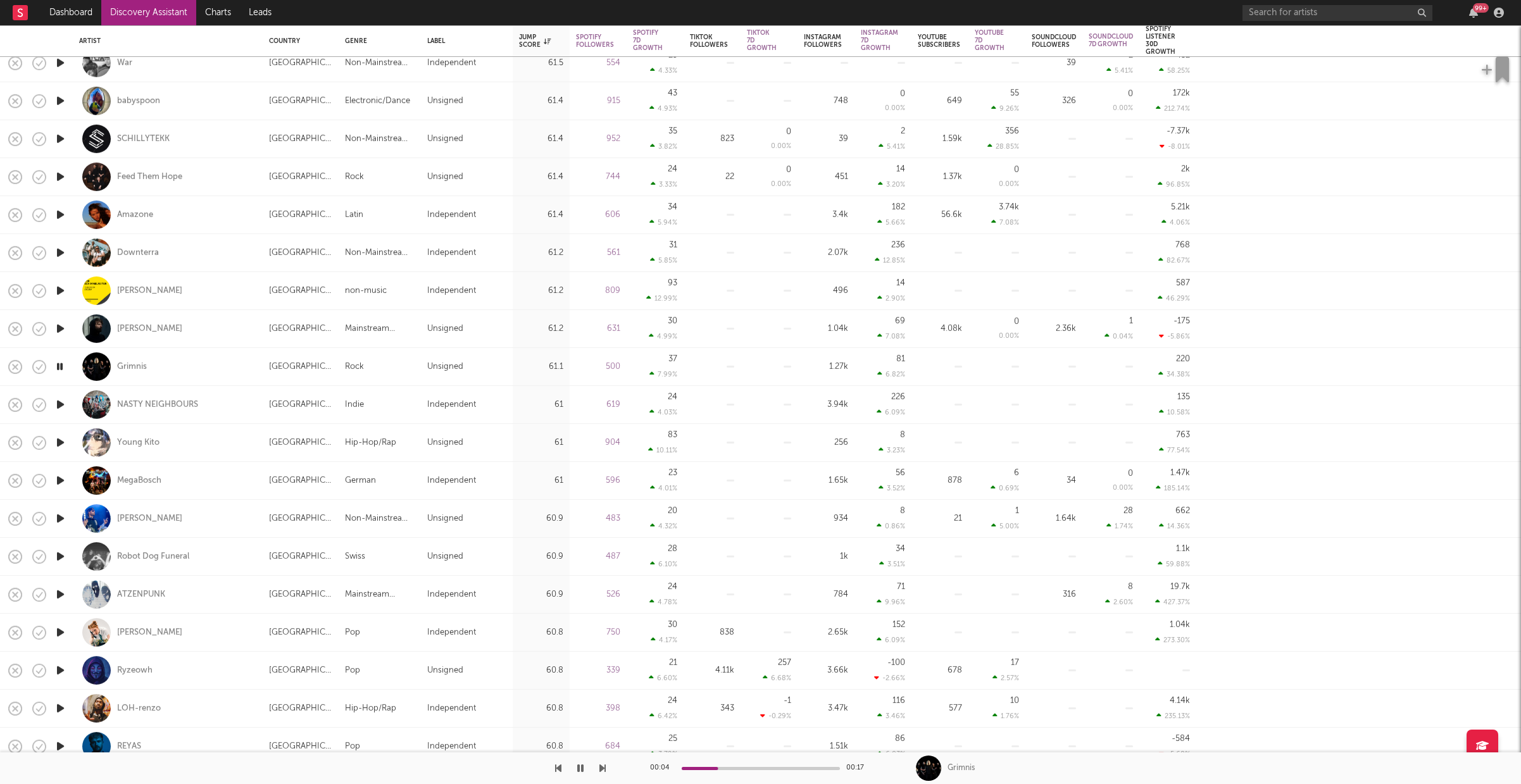
click at [58, 632] on icon "button" at bounding box center [60, 632] width 13 height 16
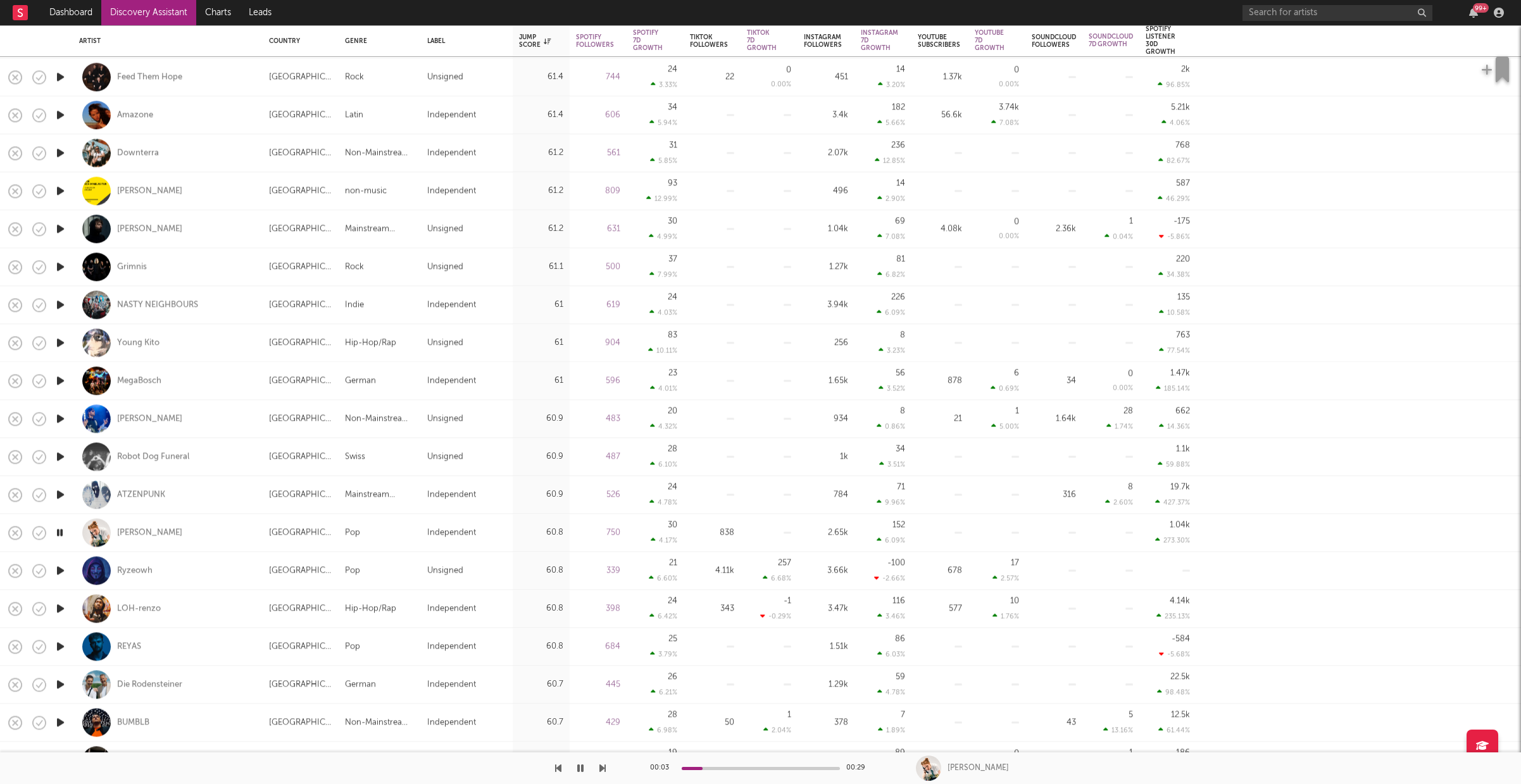
click at [64, 648] on icon "button" at bounding box center [60, 646] width 13 height 16
click at [62, 721] on icon "button" at bounding box center [60, 722] width 13 height 16
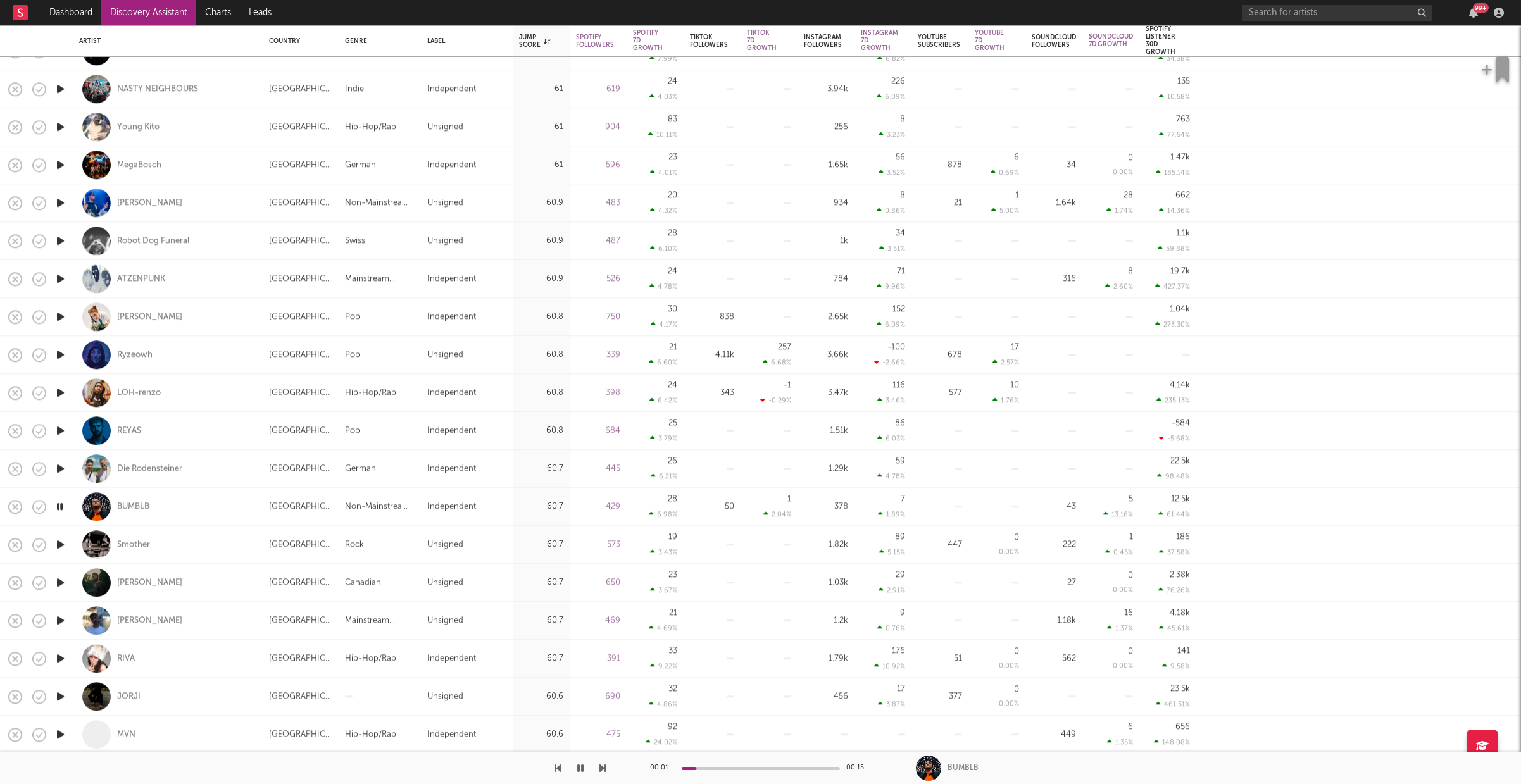
click at [65, 545] on icon "button" at bounding box center [60, 545] width 13 height 16
click at [58, 585] on icon "button" at bounding box center [60, 583] width 13 height 16
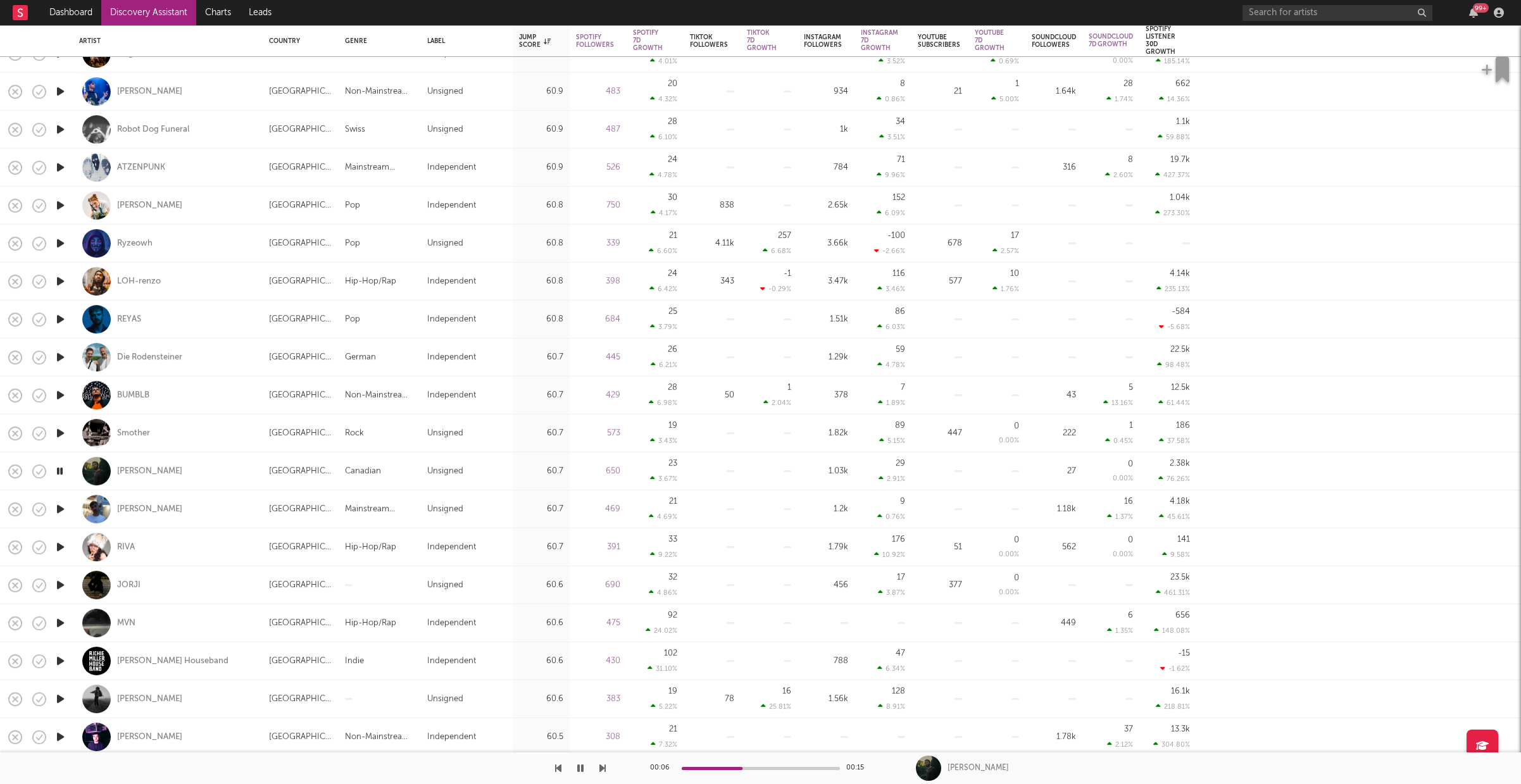
click at [58, 698] on icon "button" at bounding box center [60, 699] width 13 height 16
click at [129, 698] on div "sarah" at bounding box center [150, 699] width 65 height 11
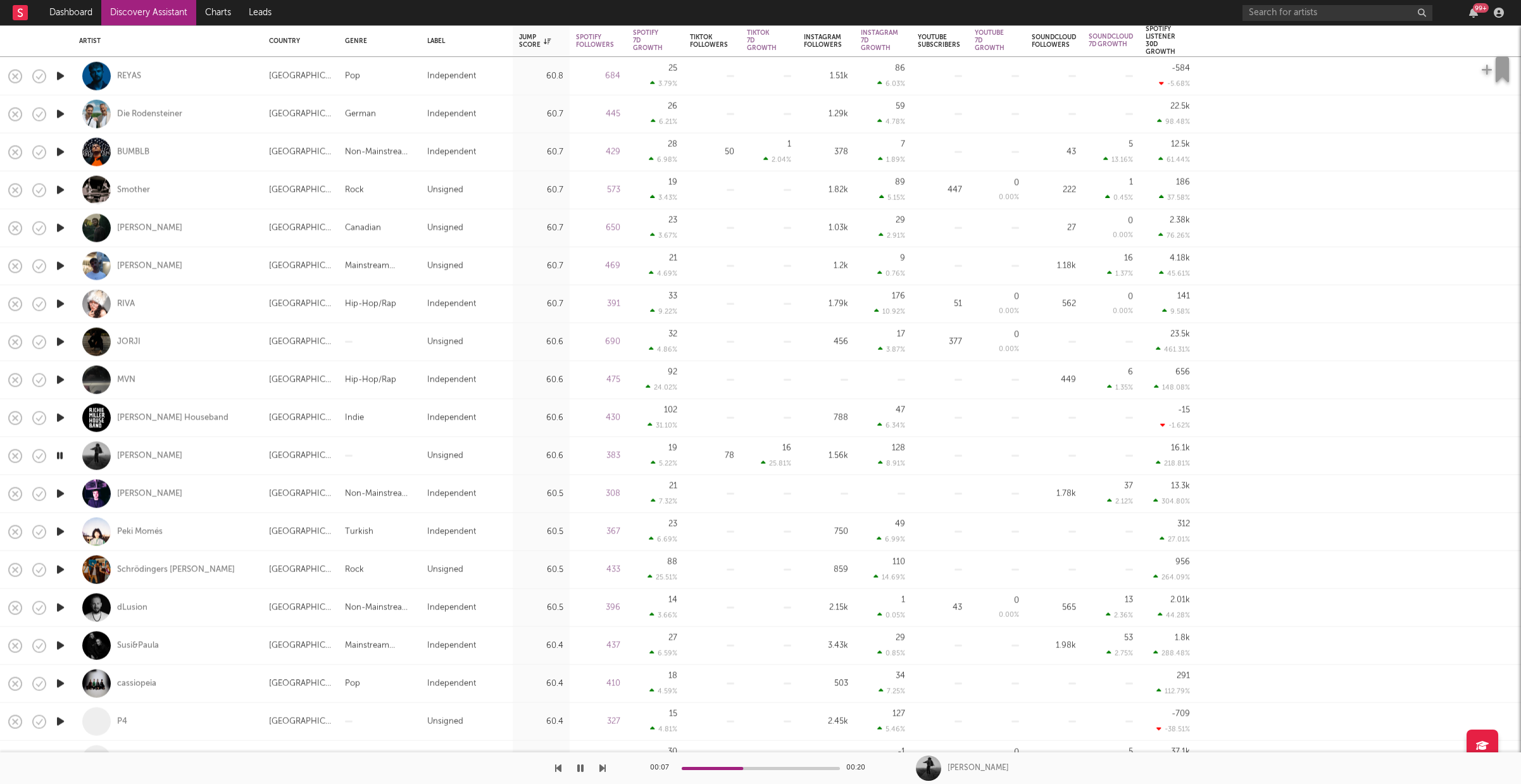
click at [60, 528] on icon "button" at bounding box center [60, 532] width 13 height 16
click at [67, 685] on icon "button" at bounding box center [60, 684] width 13 height 16
click at [147, 680] on div "cassiopeia" at bounding box center [137, 683] width 39 height 11
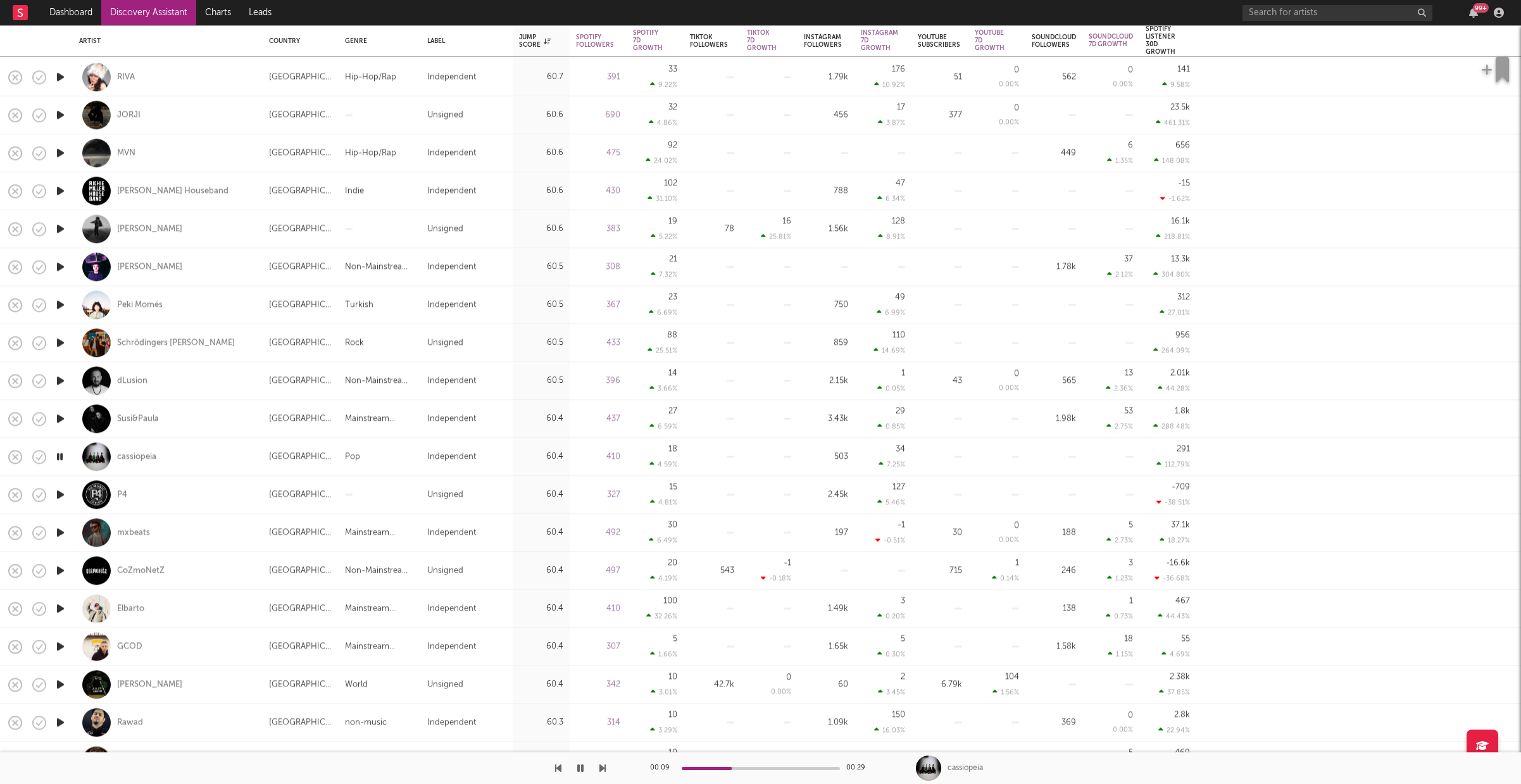
click at [63, 608] on icon "button" at bounding box center [60, 608] width 13 height 16
click at [64, 686] on icon "button" at bounding box center [60, 684] width 13 height 16
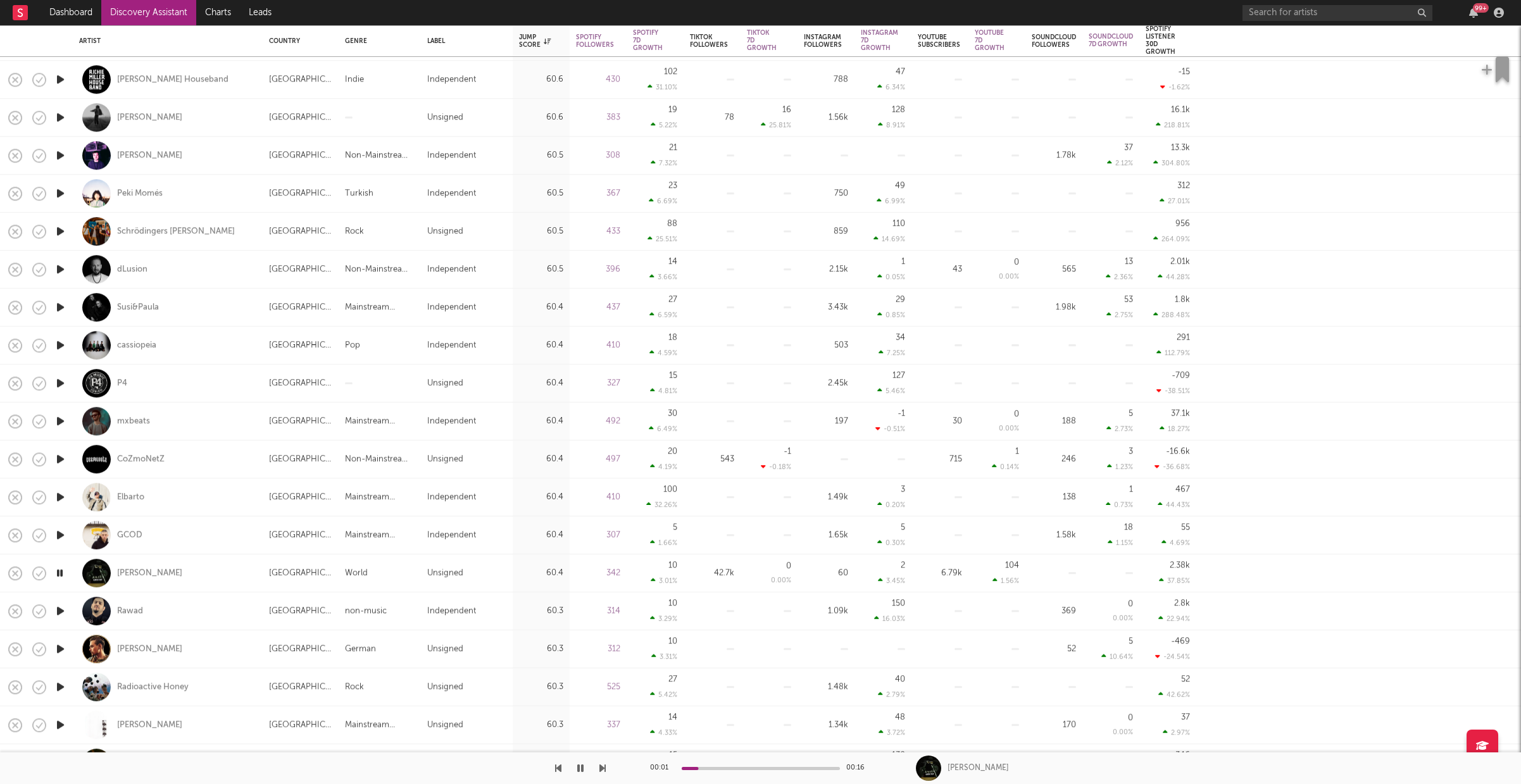
click at [63, 681] on icon "button" at bounding box center [60, 687] width 13 height 16
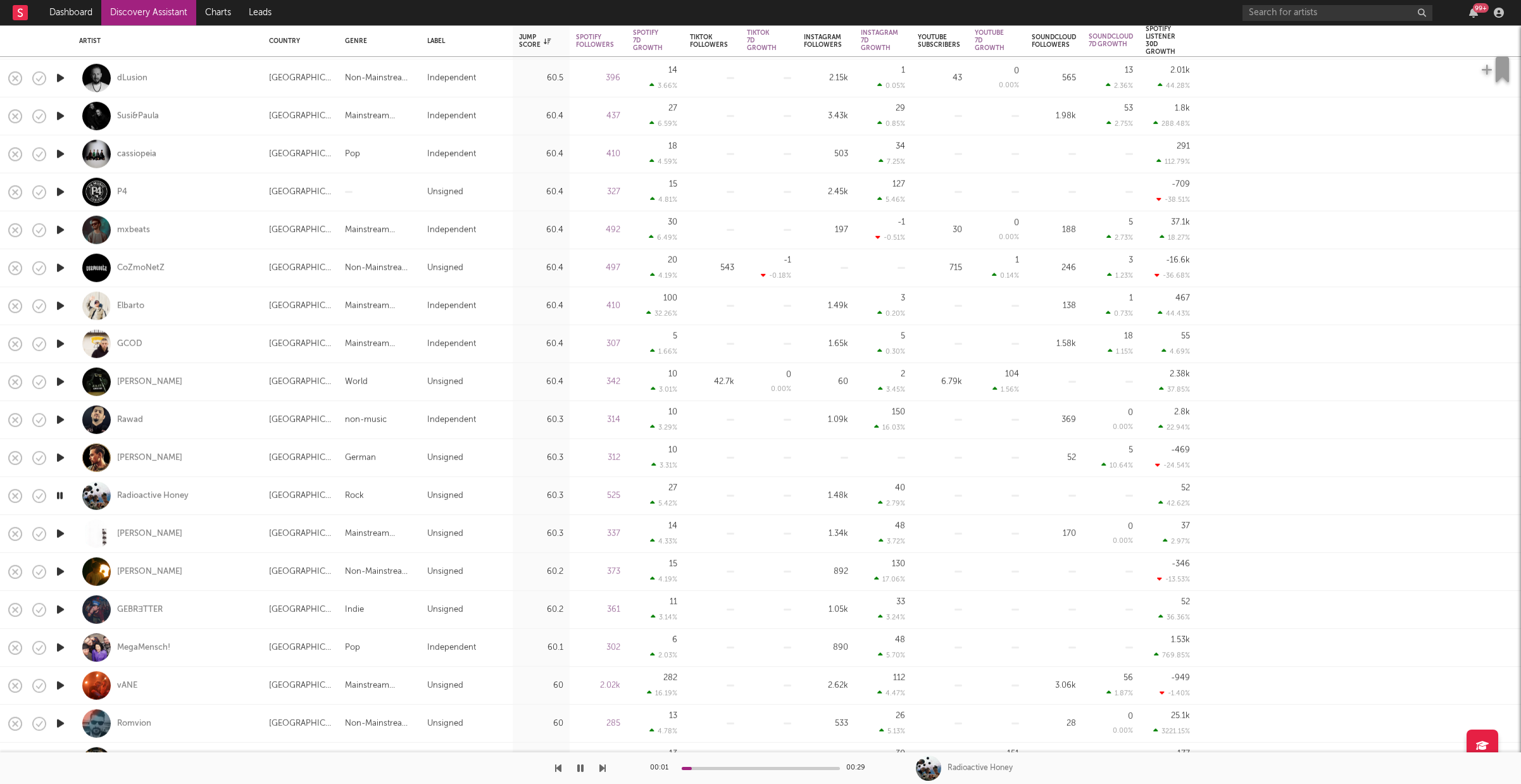
click at [60, 685] on icon "button" at bounding box center [60, 685] width 13 height 16
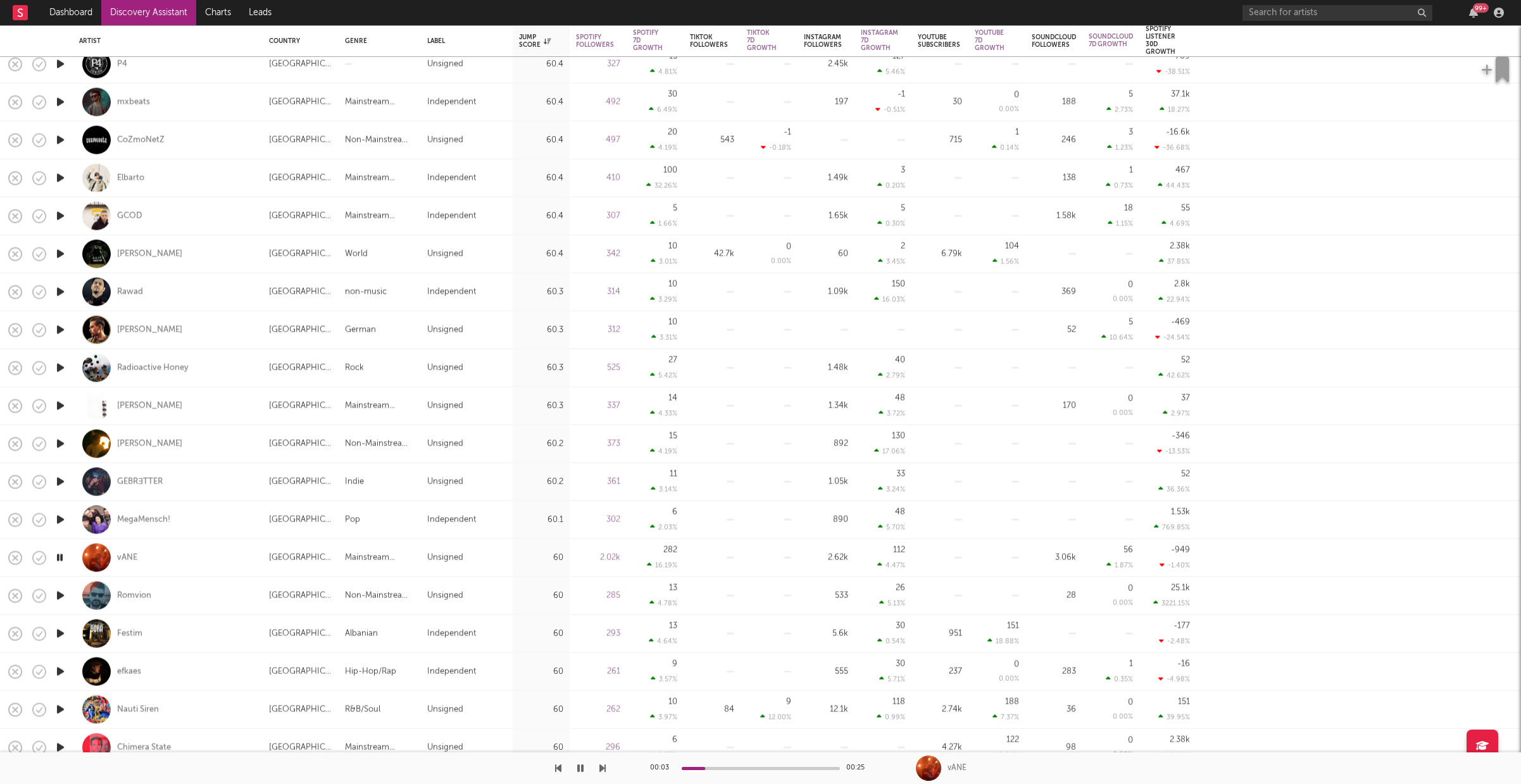
click at [63, 670] on icon "button" at bounding box center [60, 671] width 13 height 16
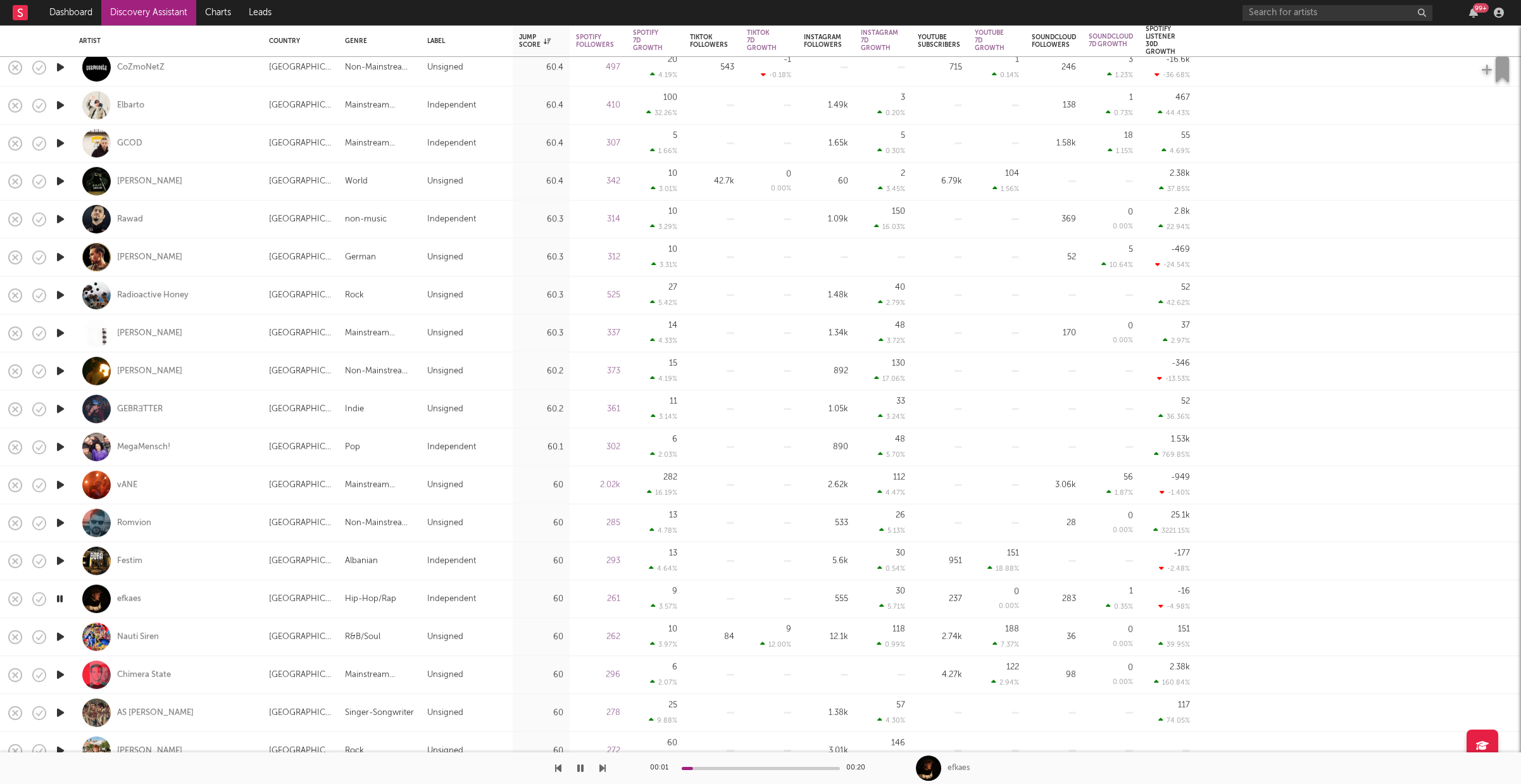
click at [61, 634] on icon "button" at bounding box center [60, 637] width 13 height 16
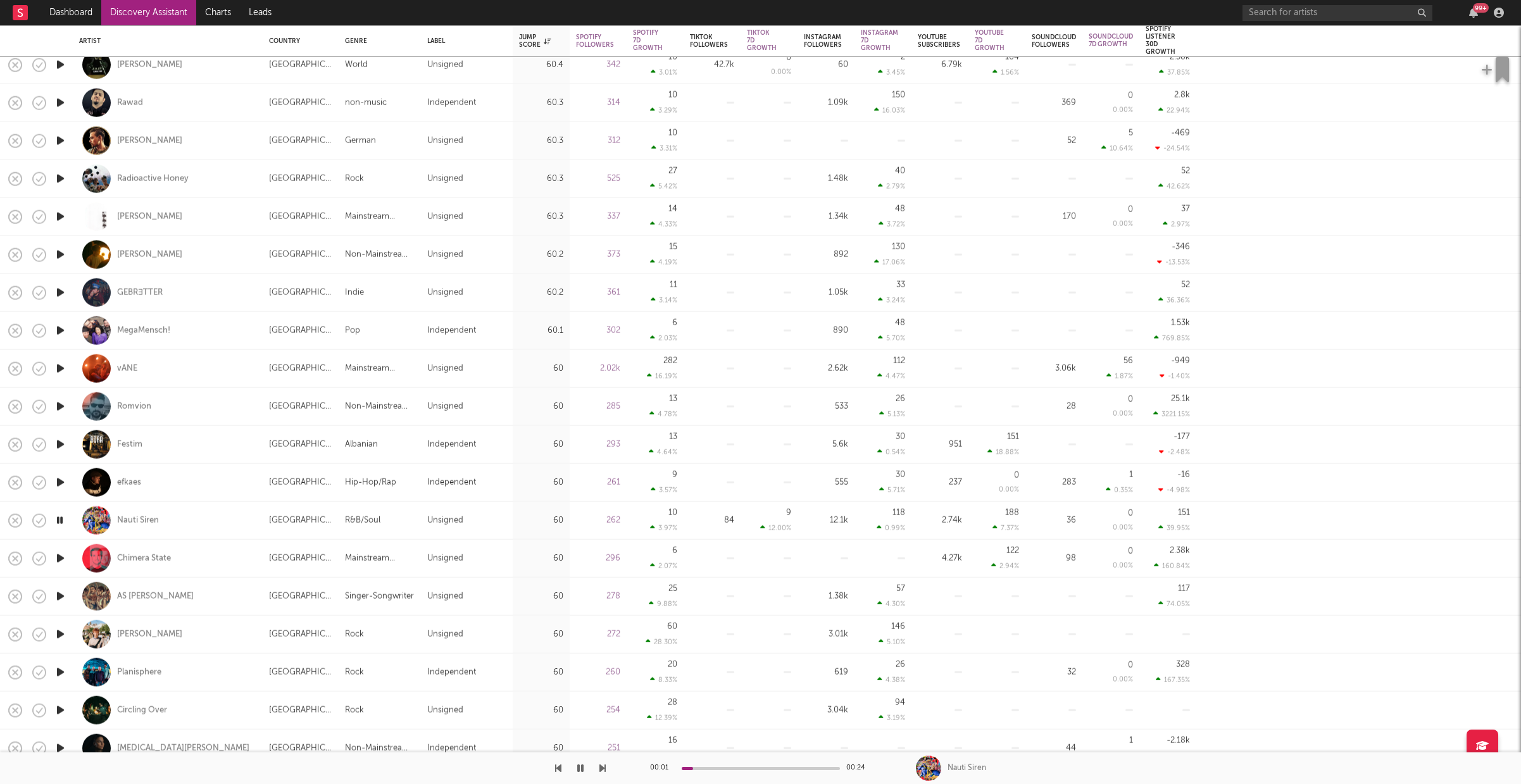
click at [60, 633] on icon "button" at bounding box center [60, 634] width 13 height 16
click at [757, 765] on div "00:01 00:29" at bounding box center [761, 768] width 221 height 32
click at [757, 768] on div at bounding box center [761, 768] width 158 height 3
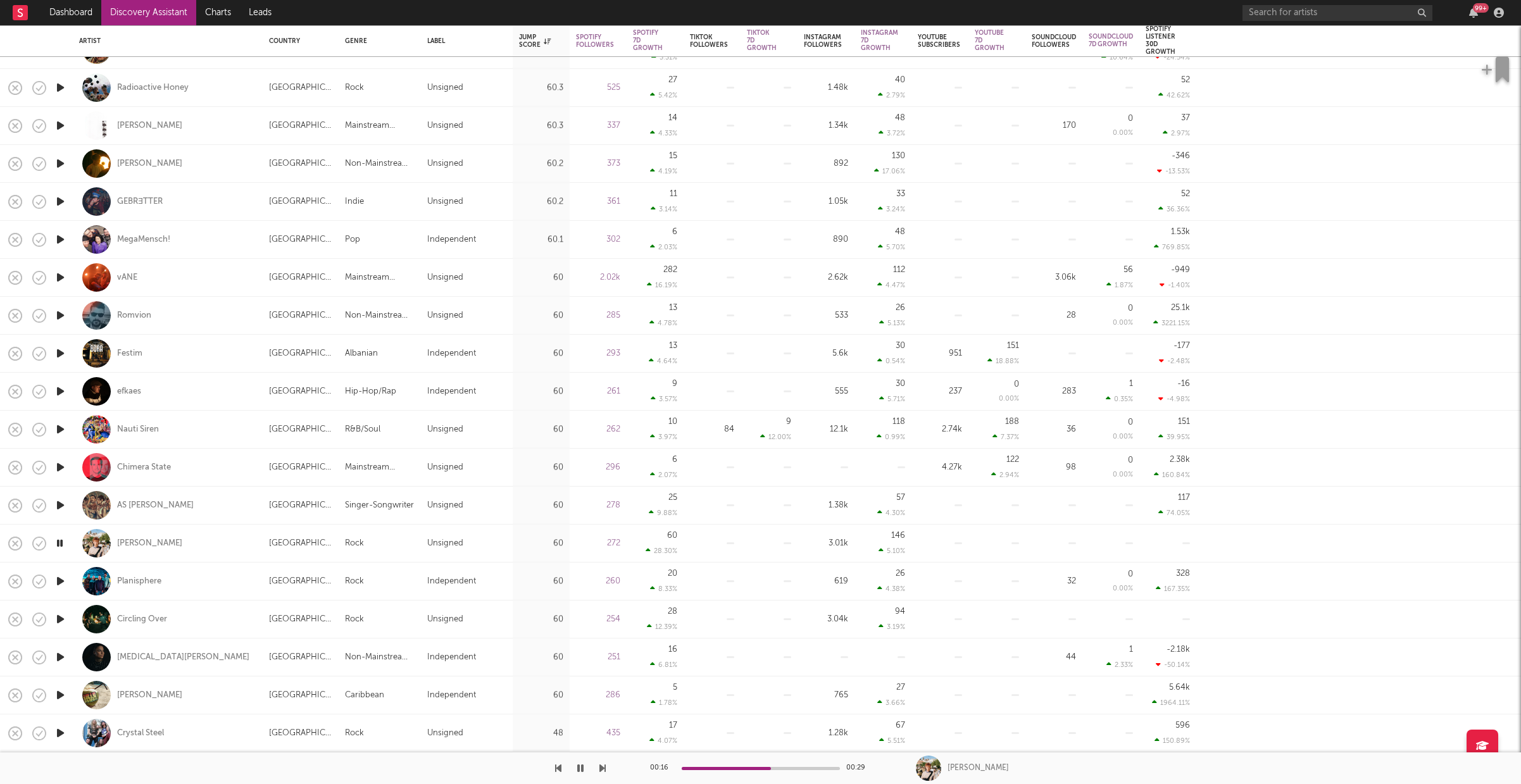
click at [63, 655] on icon "button" at bounding box center [60, 657] width 13 height 16
click at [60, 620] on icon "button" at bounding box center [60, 619] width 13 height 16
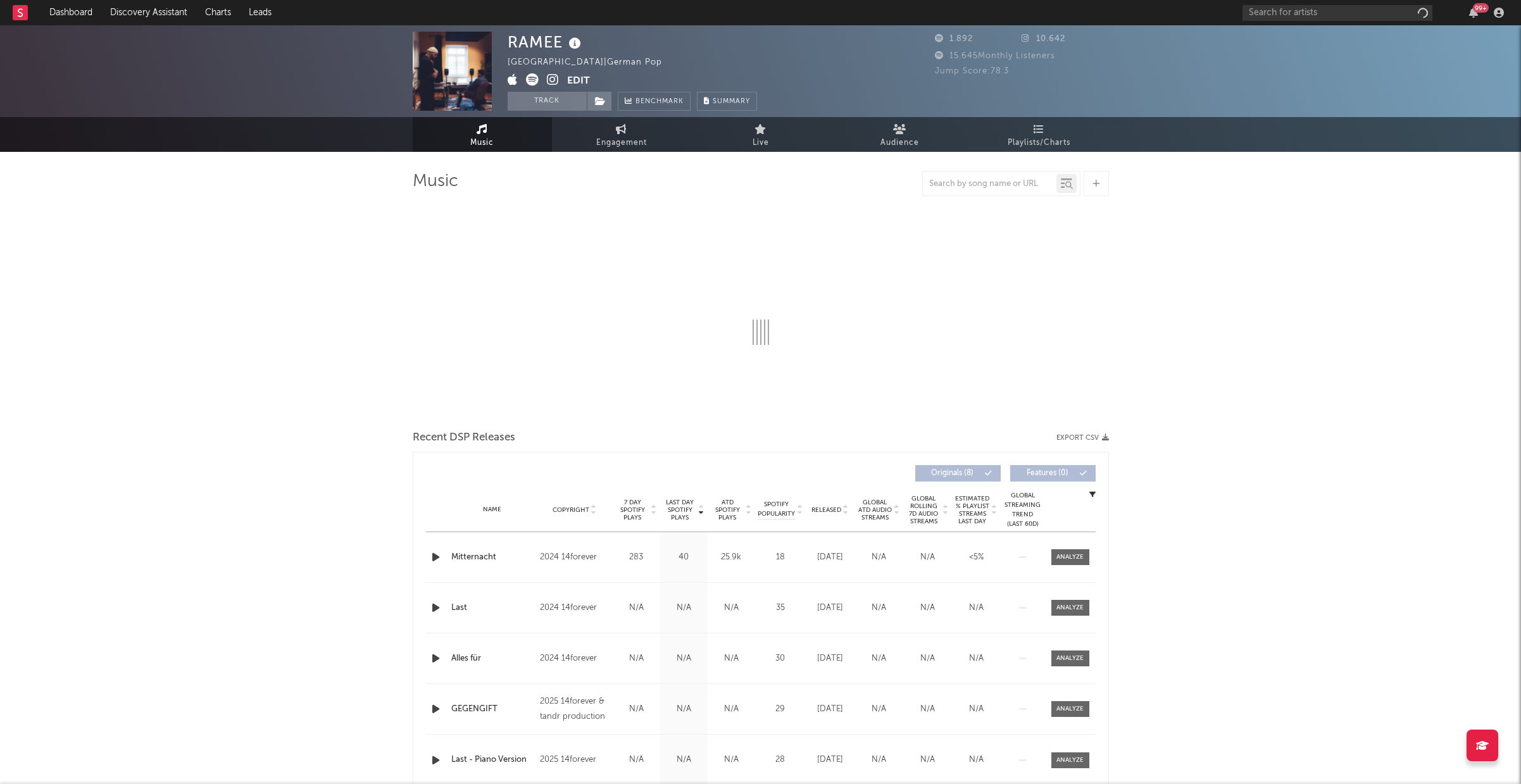
select select "1w"
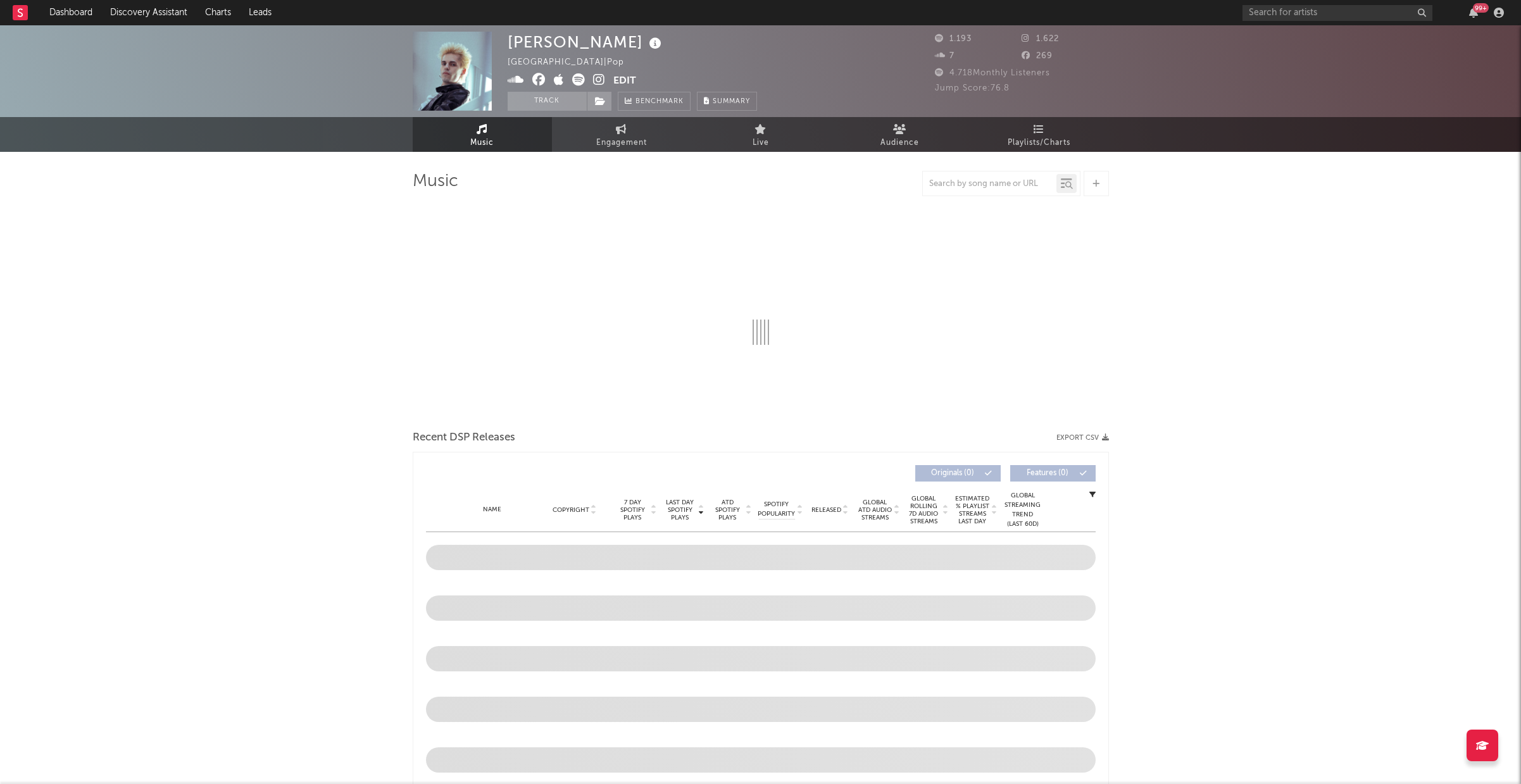
select select "1w"
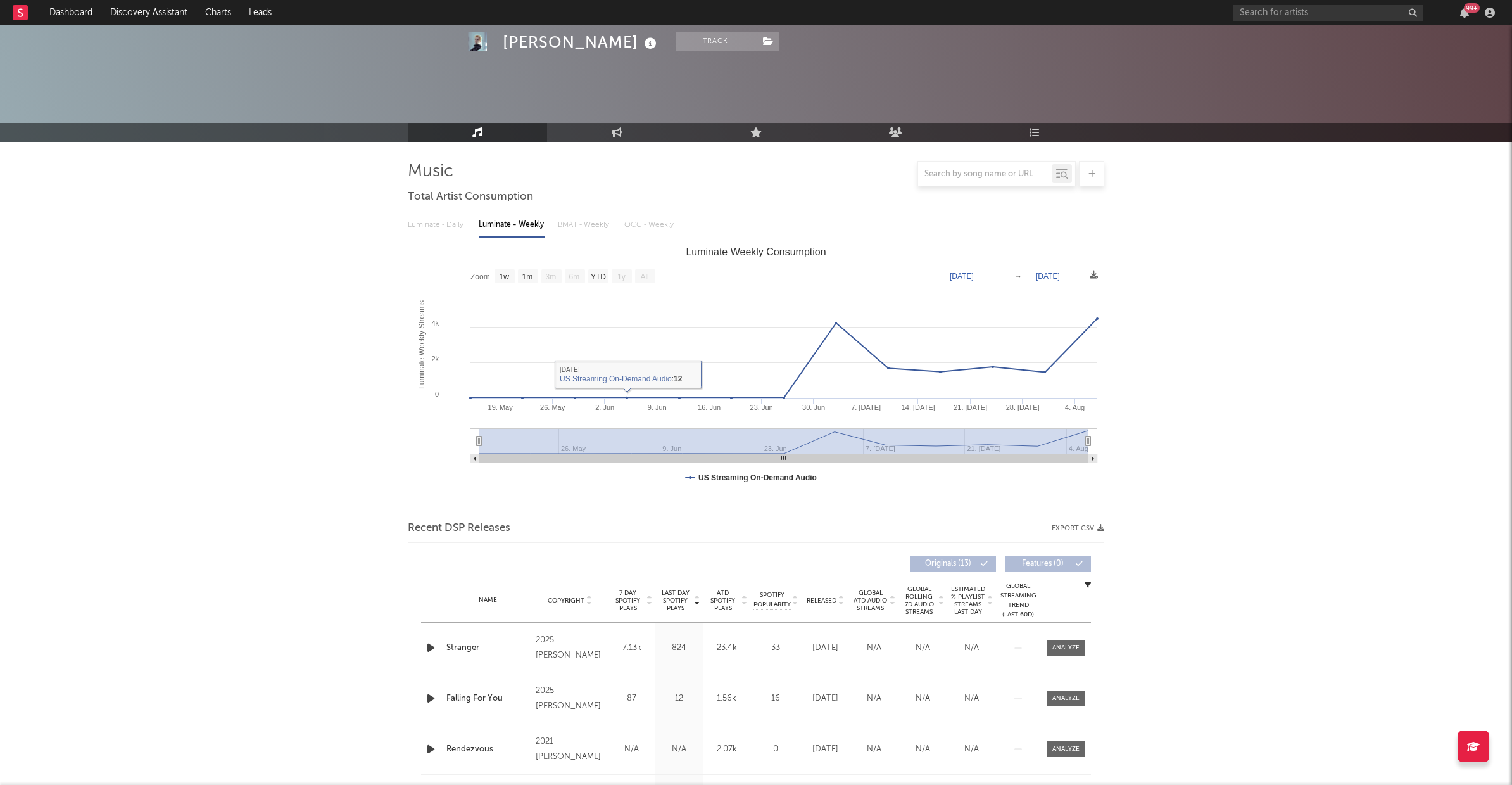
scroll to position [119, 0]
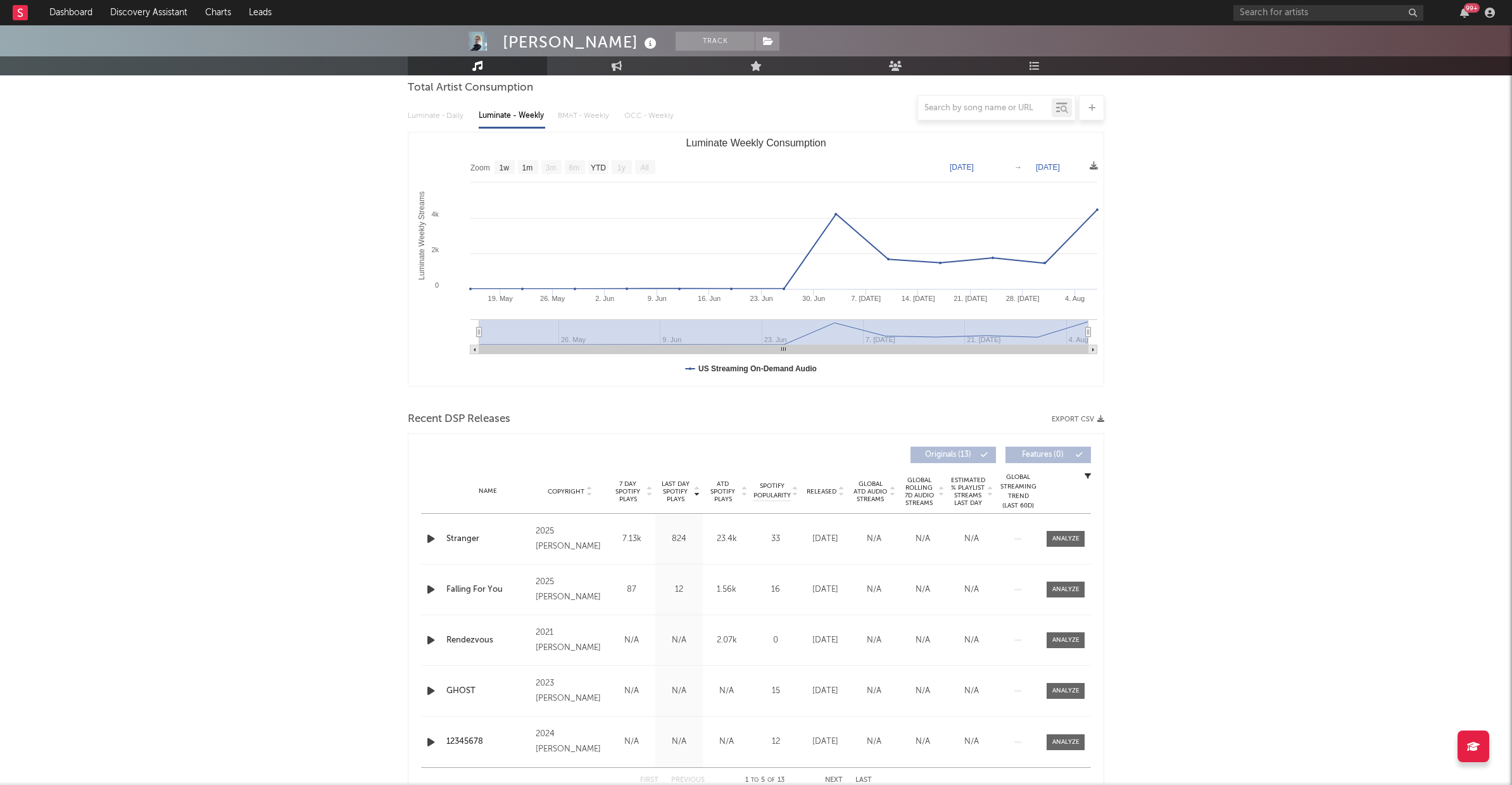
click at [429, 543] on icon "button" at bounding box center [431, 539] width 13 height 16
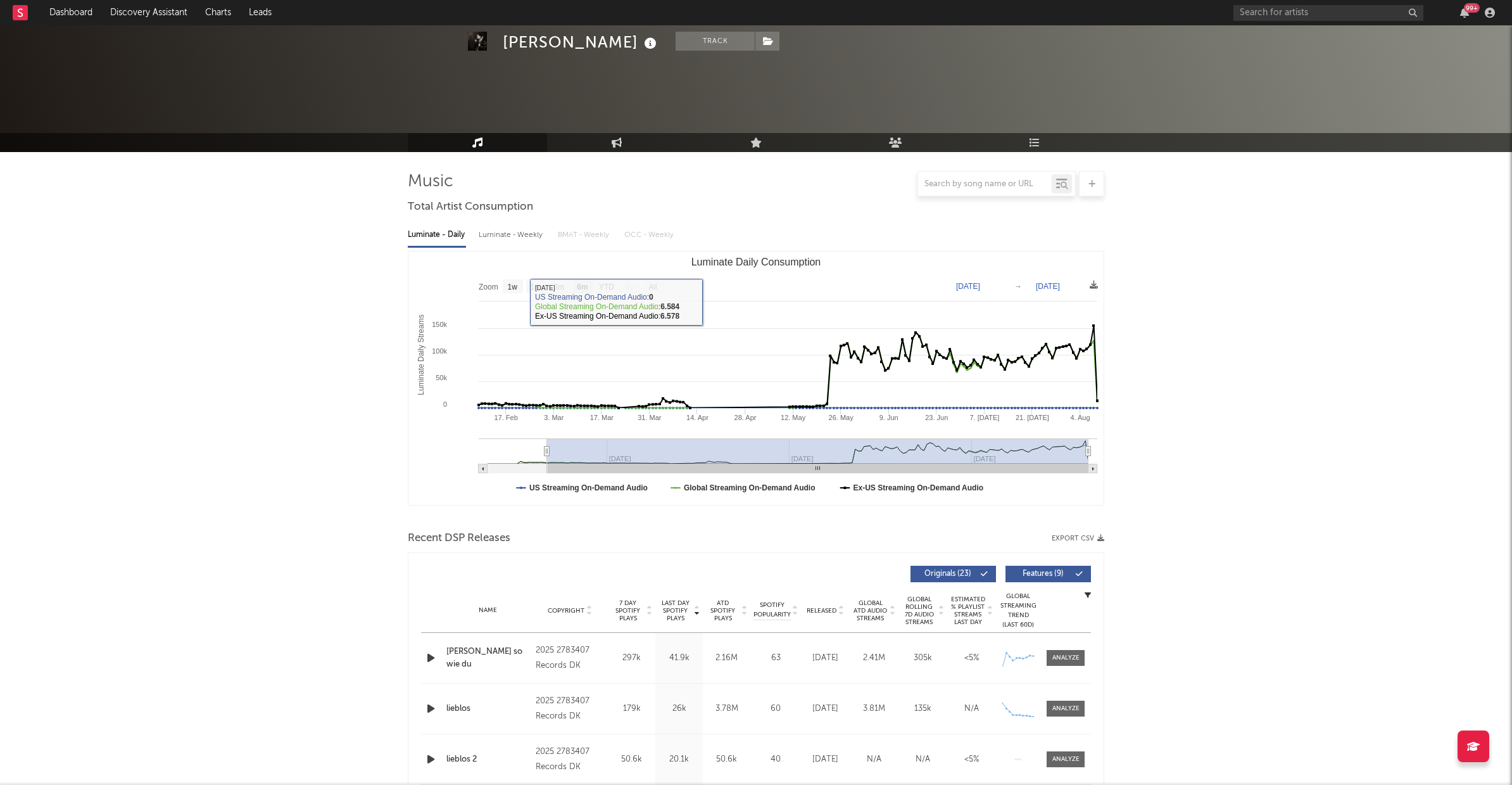
select select "6m"
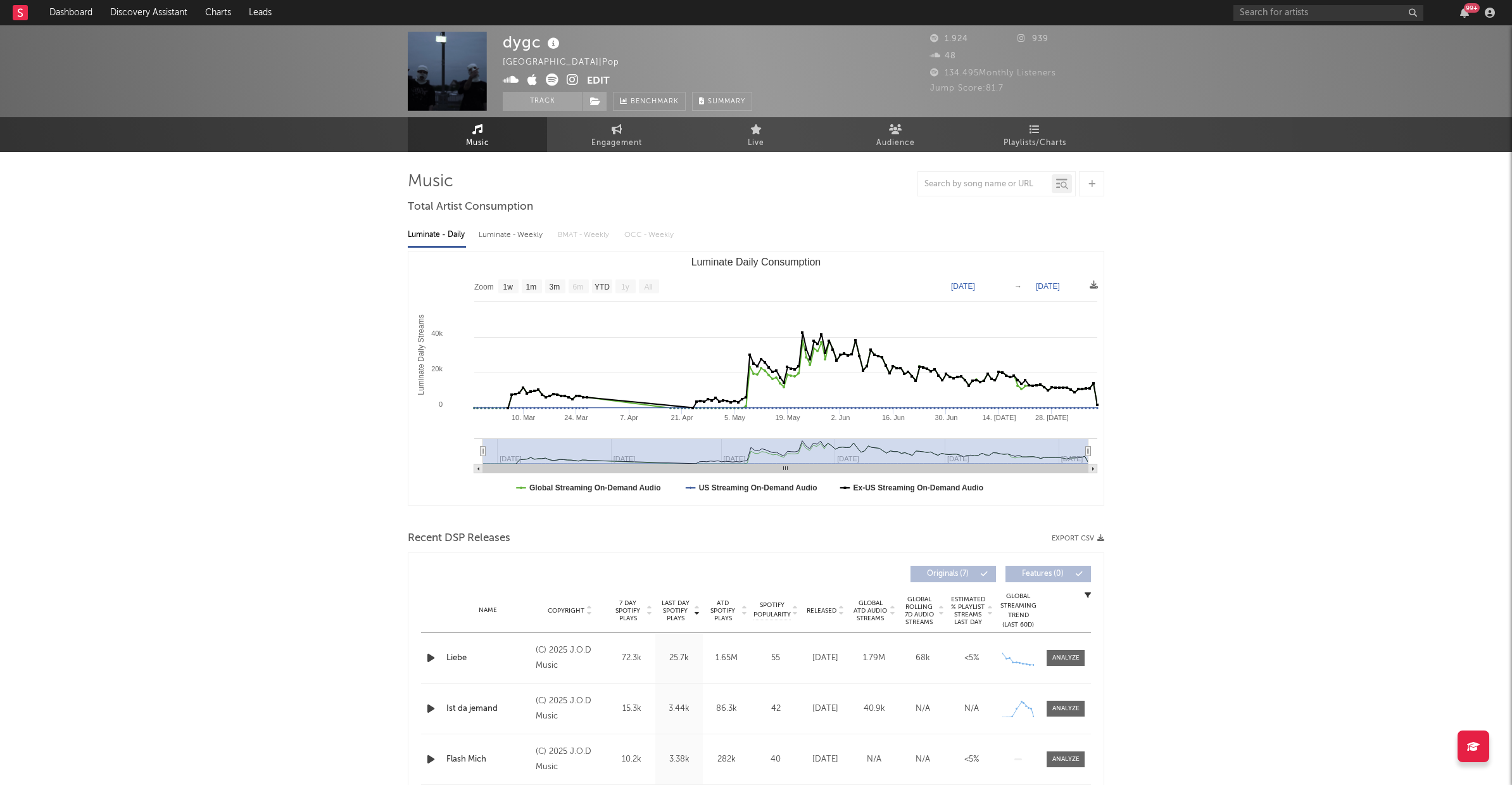
select select "1w"
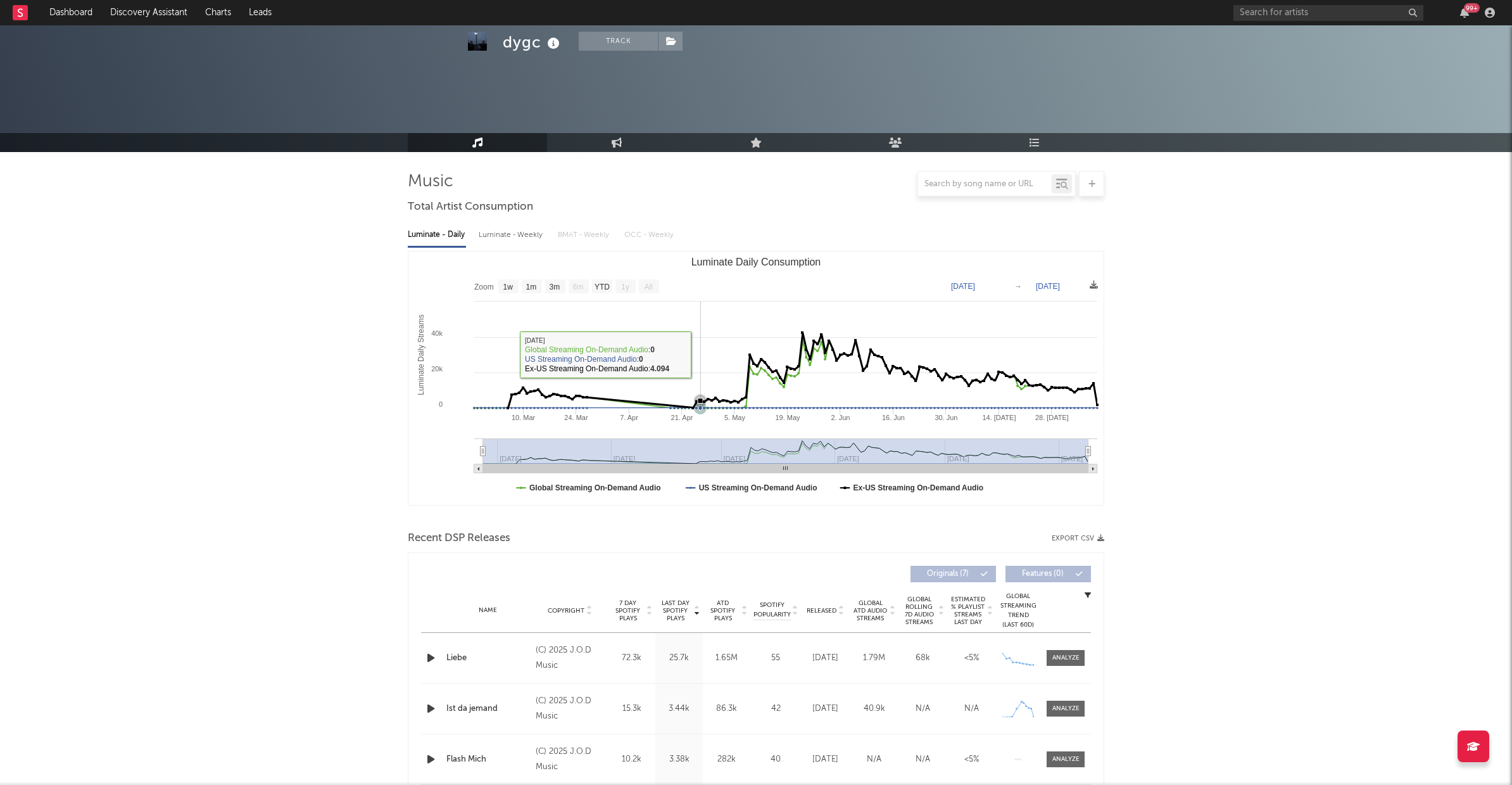
scroll to position [107, 0]
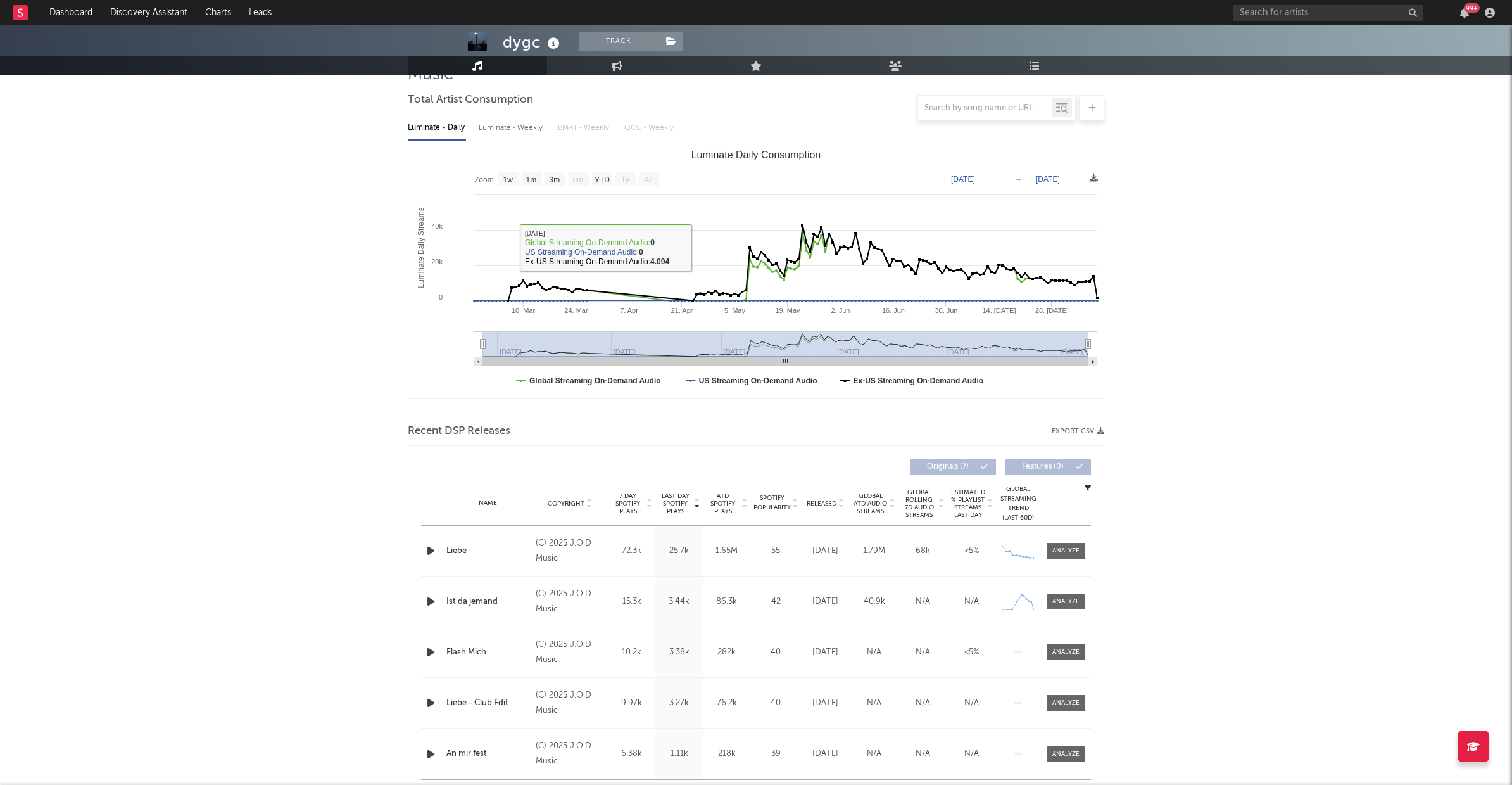
click at [432, 551] on icon "button" at bounding box center [431, 551] width 13 height 16
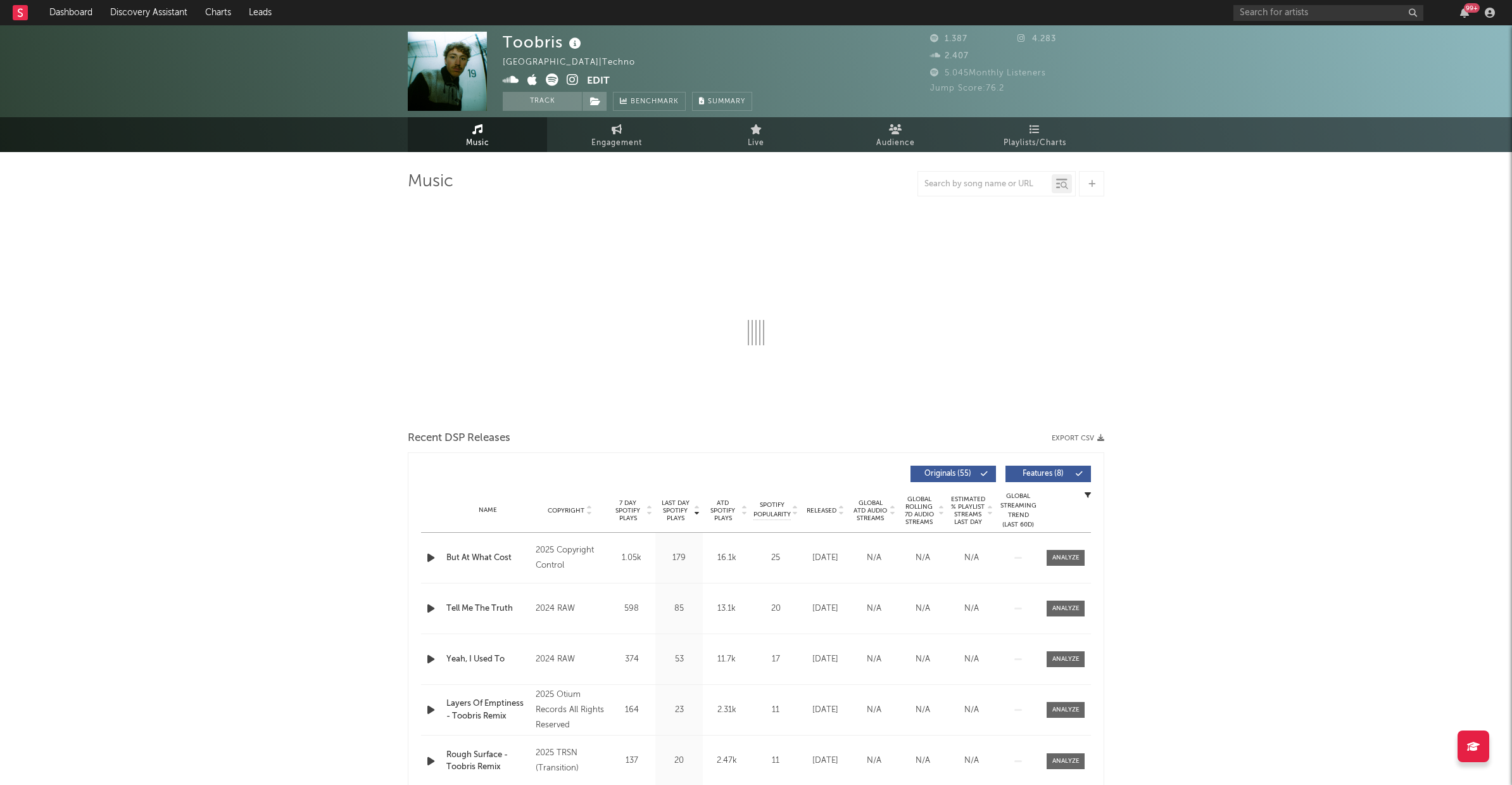
select select "1w"
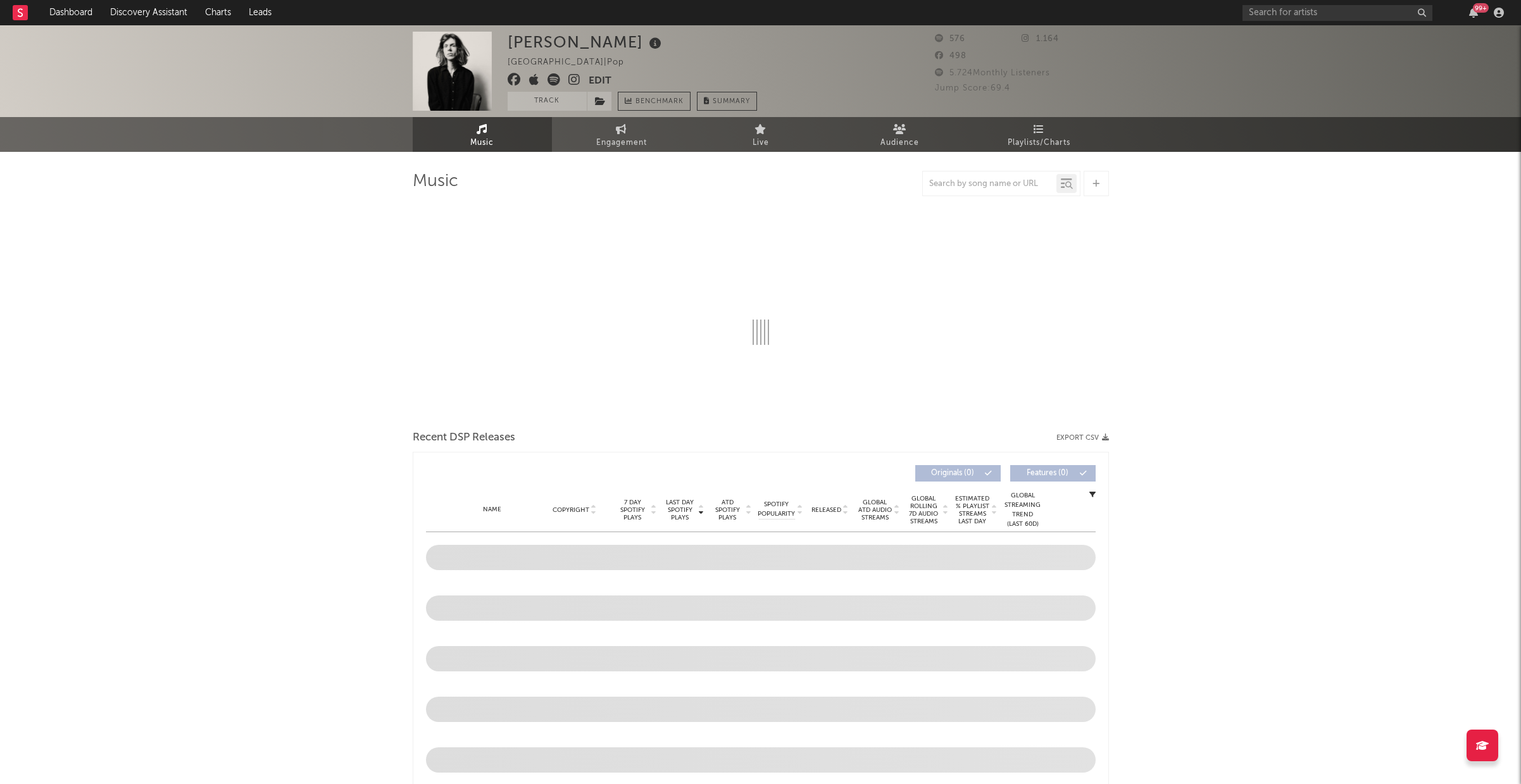
select select "1w"
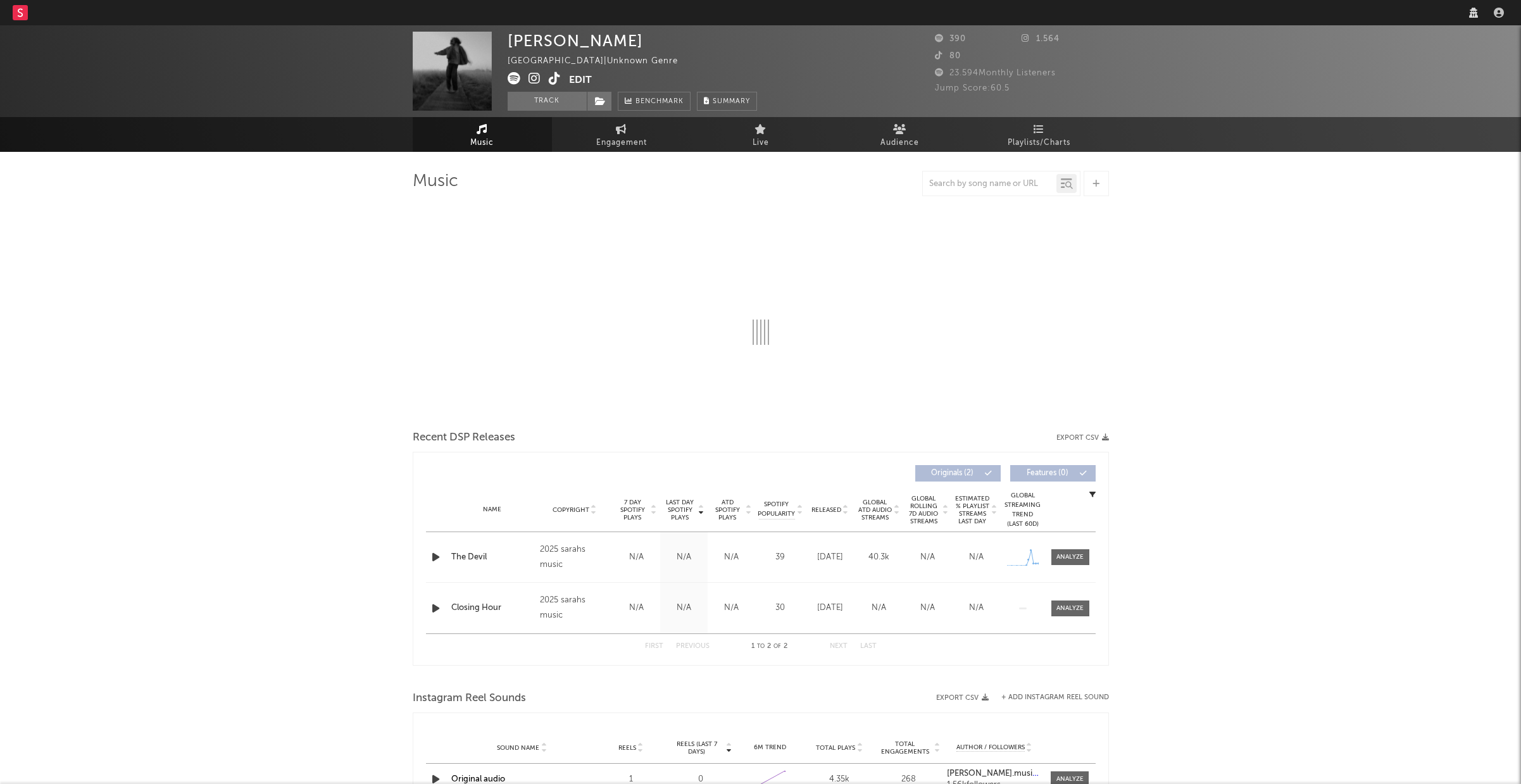
select select "1w"
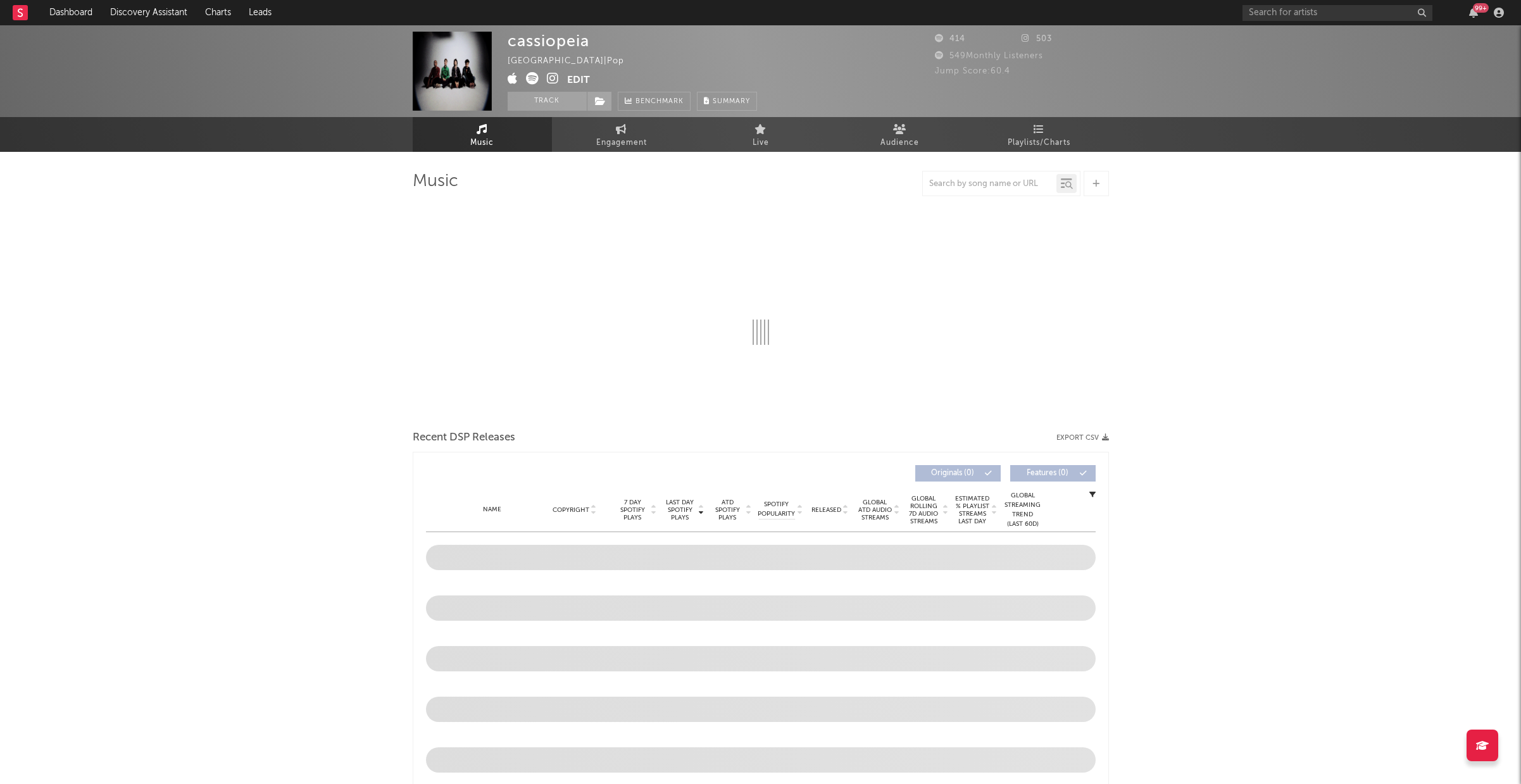
select select "1w"
